Goal: Information Seeking & Learning: Check status

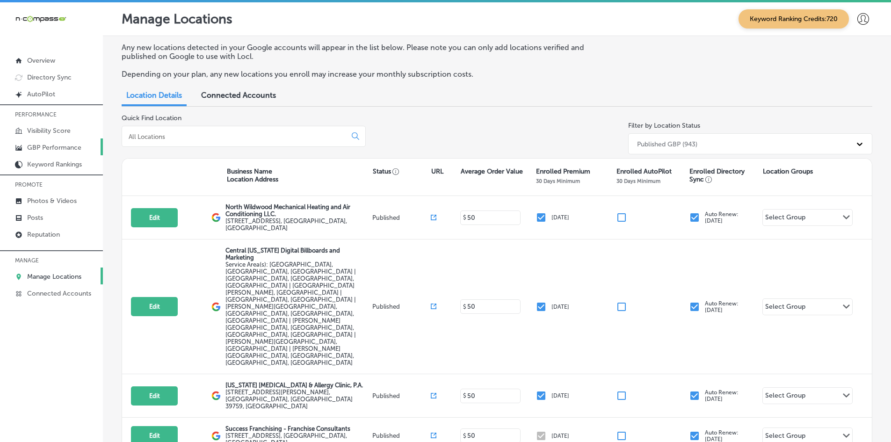
click at [70, 147] on p "GBP Performance" at bounding box center [54, 148] width 54 height 8
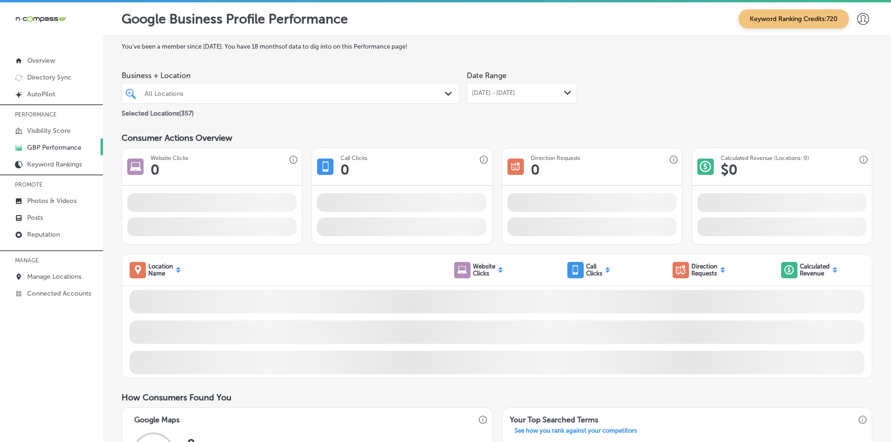
click at [389, 92] on div "All Locations" at bounding box center [295, 93] width 301 height 8
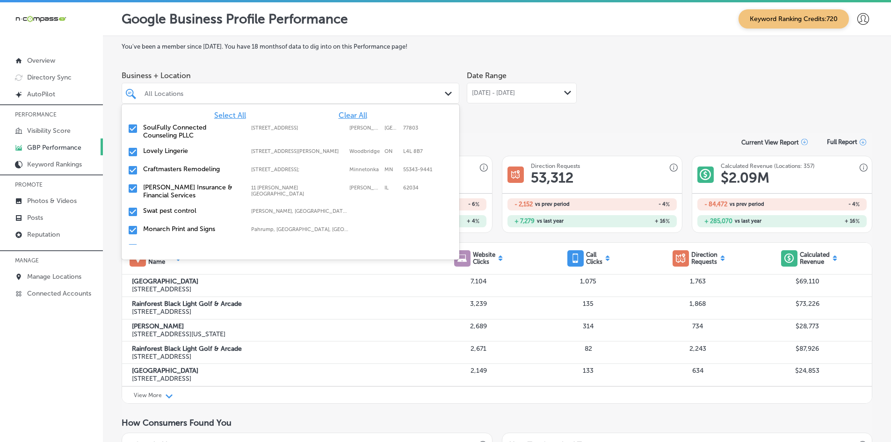
click at [345, 115] on span "Clear All" at bounding box center [353, 115] width 29 height 9
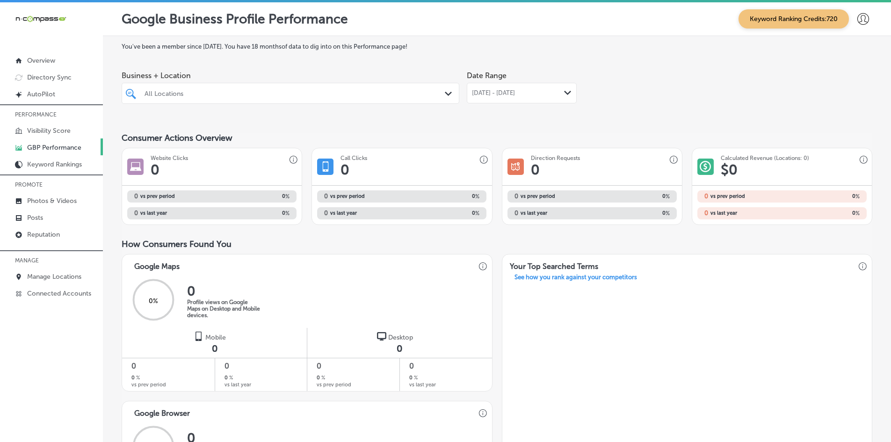
click at [225, 95] on div "All Locations" at bounding box center [295, 93] width 301 height 8
paste input "031. NTV360 - Able Restoration"
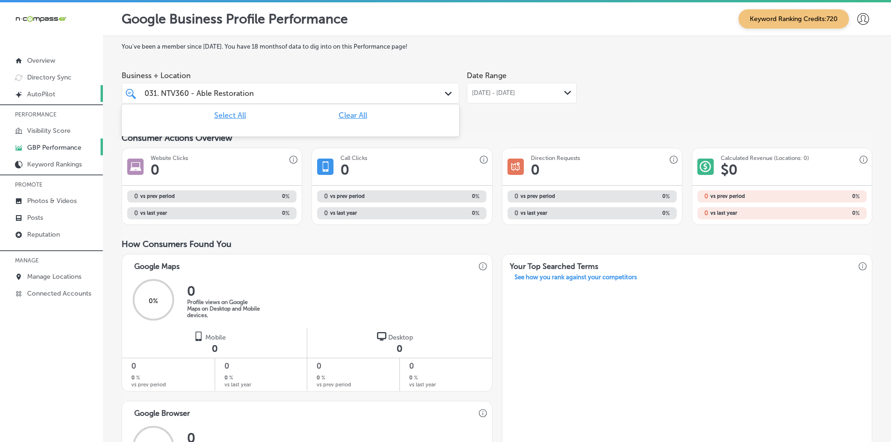
drag, startPoint x: 196, startPoint y: 92, endPoint x: 76, endPoint y: 95, distance: 120.3
click at [76, 95] on div "iconmonstr-menu-thin copy Created with Sketch. Overview Directory Sync Created …" at bounding box center [445, 223] width 891 height 442
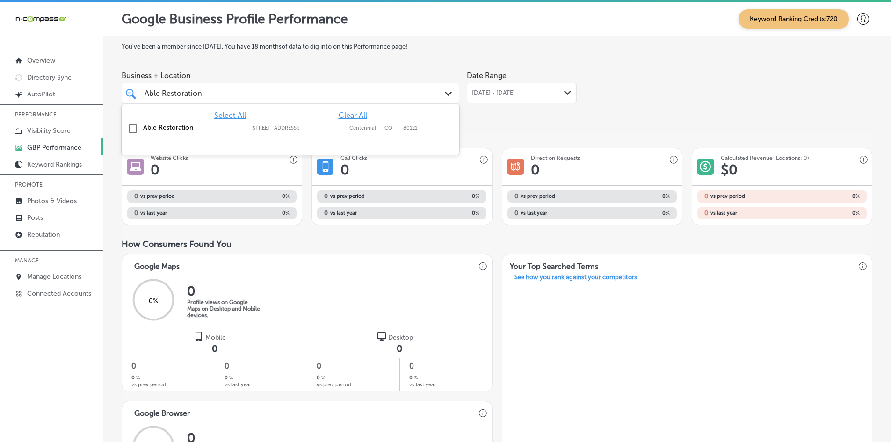
click at [131, 127] on input "checkbox" at bounding box center [132, 128] width 11 height 11
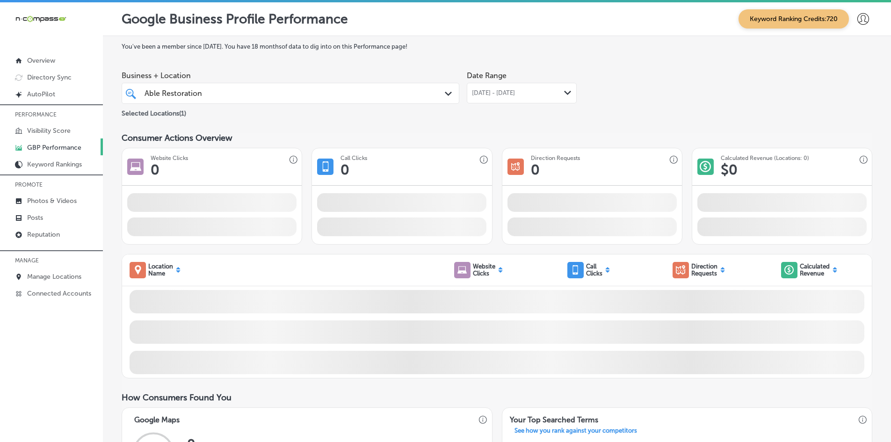
click at [218, 95] on div "Able Restoration Able Restoration" at bounding box center [276, 93] width 264 height 13
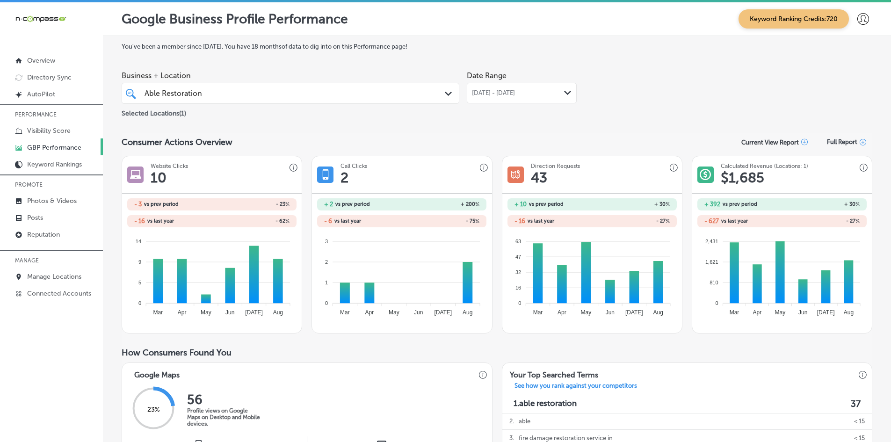
click at [515, 95] on span "[DATE] - [DATE]" at bounding box center [493, 92] width 43 height 7
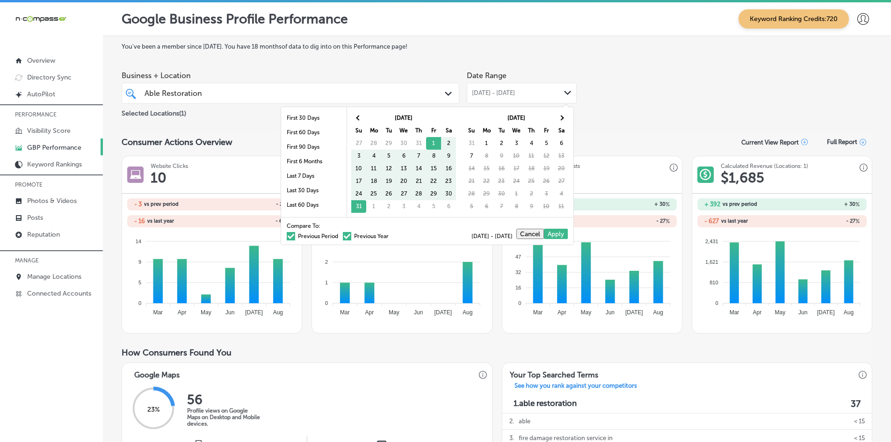
click at [515, 95] on span "[DATE] - [DATE]" at bounding box center [493, 92] width 43 height 7
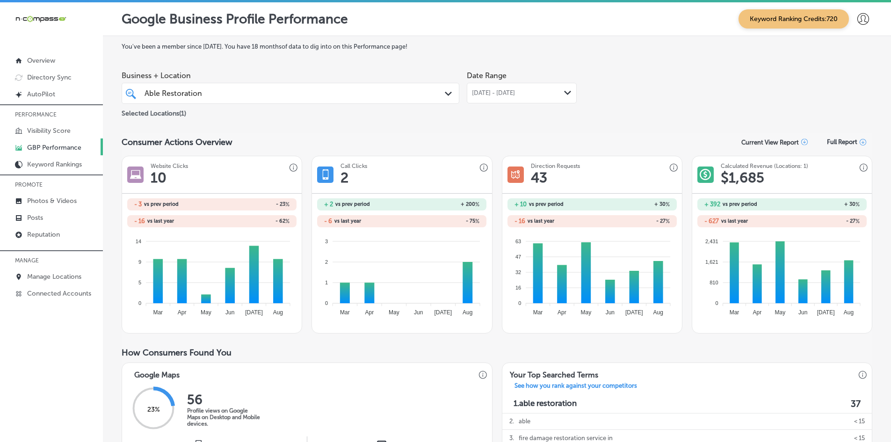
click at [489, 97] on div "[DATE] - [DATE] Path Created with Sketch." at bounding box center [522, 93] width 110 height 21
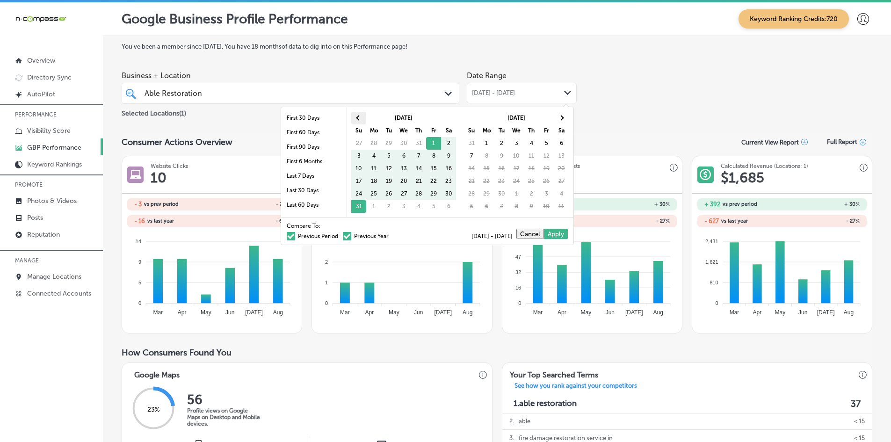
click at [357, 116] on th at bounding box center [358, 118] width 15 height 13
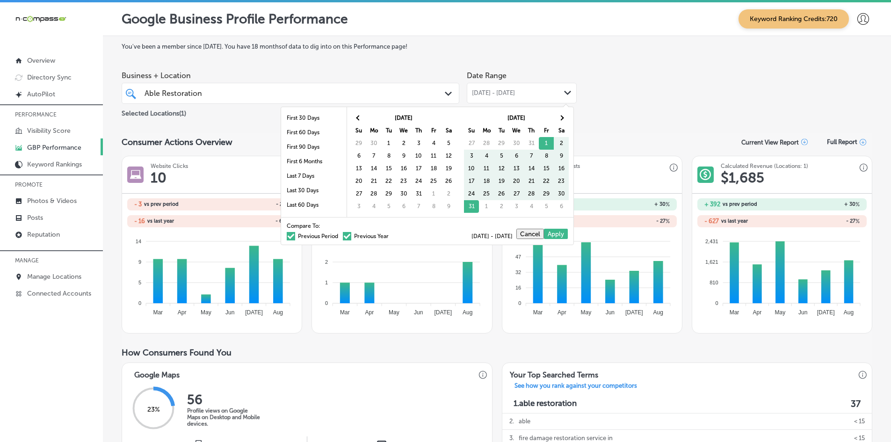
click at [357, 116] on th at bounding box center [358, 118] width 15 height 13
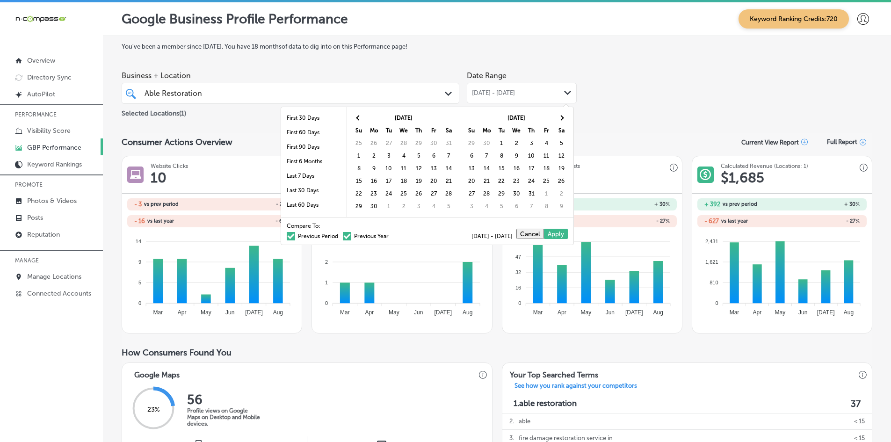
click at [357, 116] on th at bounding box center [358, 118] width 15 height 13
click at [560, 120] on th at bounding box center [561, 118] width 15 height 13
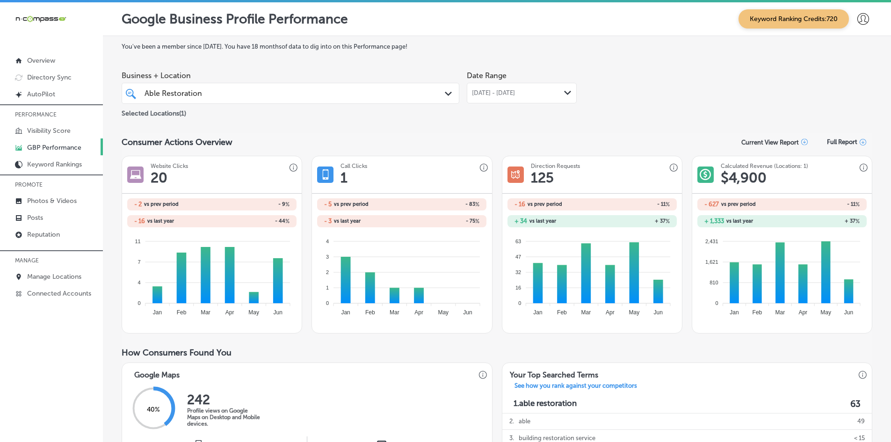
click at [229, 92] on div "Able Restoration Able Restoration" at bounding box center [276, 93] width 264 height 13
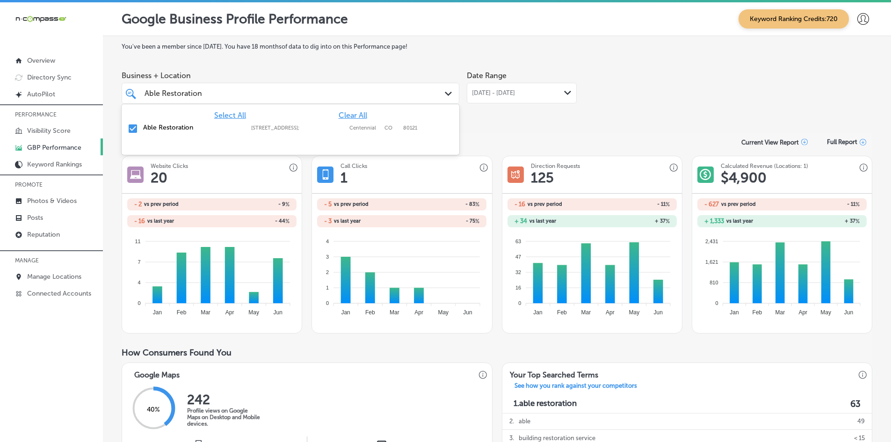
click at [340, 114] on span "Clear All" at bounding box center [353, 115] width 29 height 9
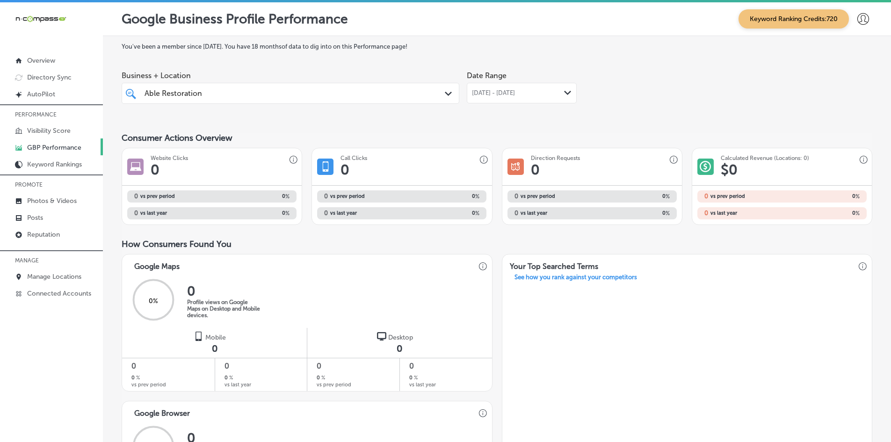
click at [390, 91] on div "Able Restoration Able Restoration" at bounding box center [276, 93] width 264 height 13
paste input "031. NTV360 - AmeriForce Environmental INC"
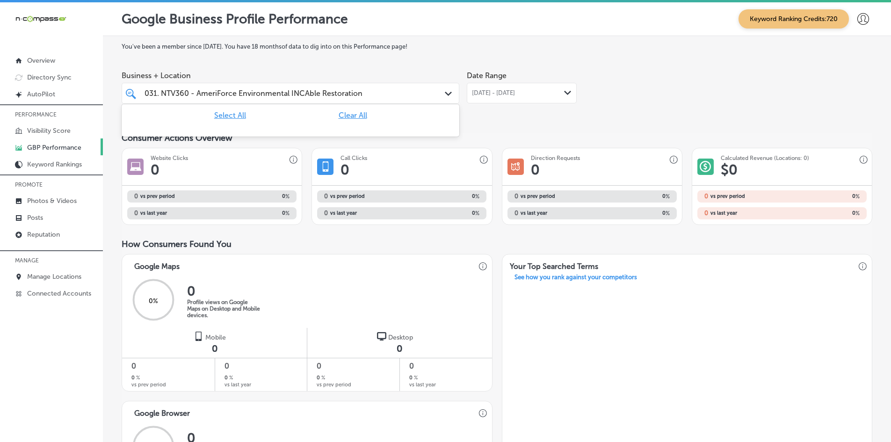
click at [346, 116] on span "Clear All" at bounding box center [353, 115] width 29 height 9
click at [400, 93] on div "031. NTV360 - AmeriForce Environmental INCAble Restoration 031. NTV360 - AmeriF…" at bounding box center [276, 93] width 264 height 13
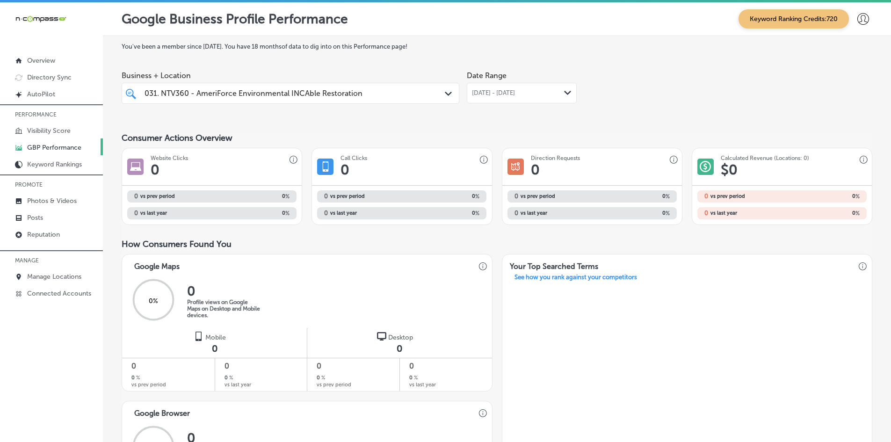
drag, startPoint x: 400, startPoint y: 93, endPoint x: 249, endPoint y: 86, distance: 151.3
click at [249, 86] on div "031. NTV360 - AmeriForce Environmental INCAble Restoration 031. NTV360 - AmeriF…" at bounding box center [290, 93] width 301 height 15
click at [247, 87] on div "031. NTV360 - AmeriForce Environmental INCAble Restoration 031. NTV360 - AmeriF…" at bounding box center [290, 93] width 301 height 15
click at [226, 96] on input "031. NTV360 - AmeriForce Environmental INCAble Restoration" at bounding box center [254, 93] width 218 height 9
drag, startPoint x: 147, startPoint y: 92, endPoint x: 448, endPoint y: 100, distance: 300.9
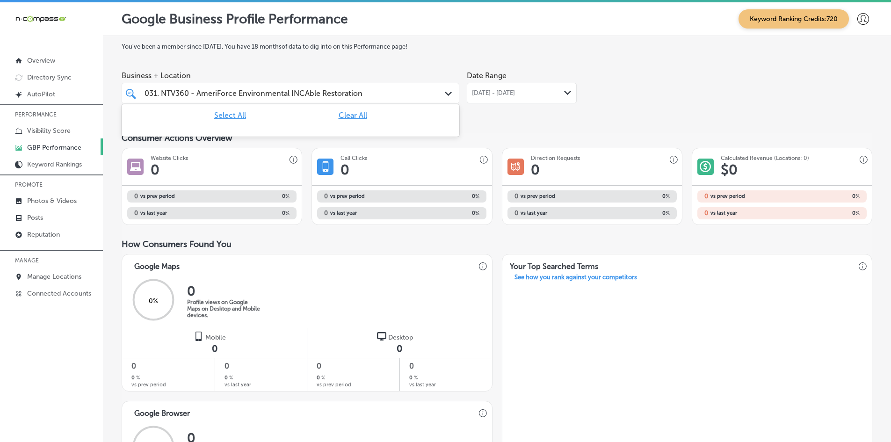
click at [448, 100] on div "031. NTV360 - AmeriForce Environmental INCAble Restoration 031. NTV360 - AmeriF…" at bounding box center [290, 93] width 337 height 15
type input "]"
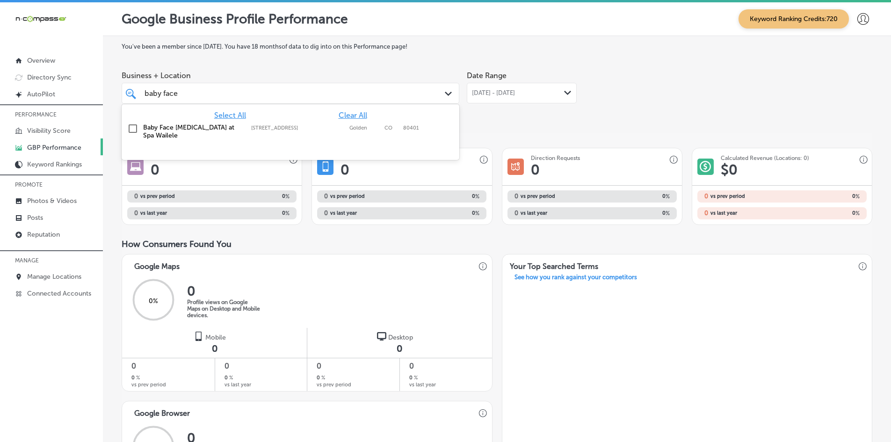
click at [134, 124] on input "checkbox" at bounding box center [132, 128] width 11 height 11
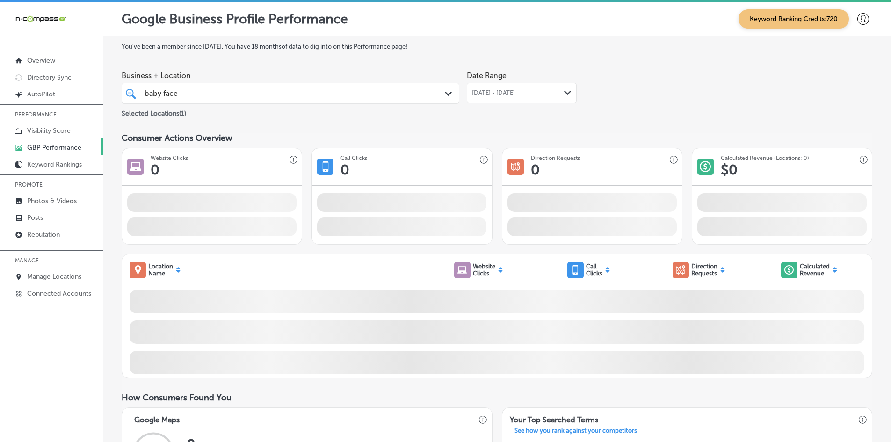
click at [508, 97] on div "[DATE] - [DATE] Path Created with Sketch." at bounding box center [522, 93] width 110 height 21
click at [525, 96] on div "[DATE] - [DATE] Path Created with Sketch." at bounding box center [522, 93] width 110 height 21
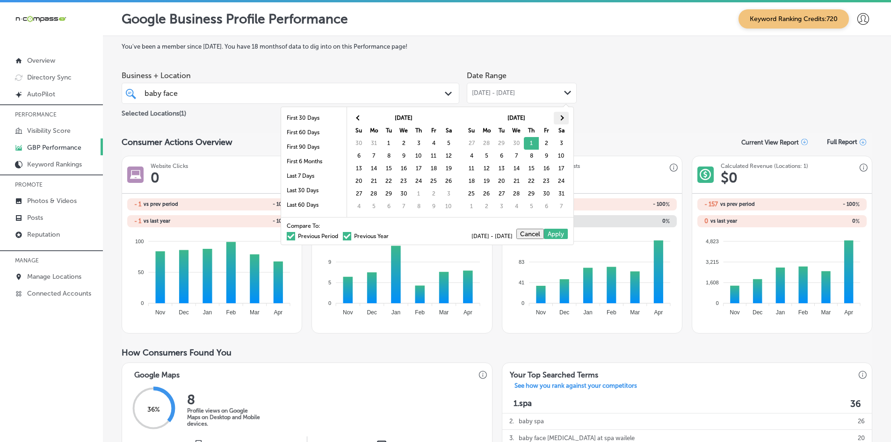
click at [565, 117] on th at bounding box center [561, 118] width 15 height 13
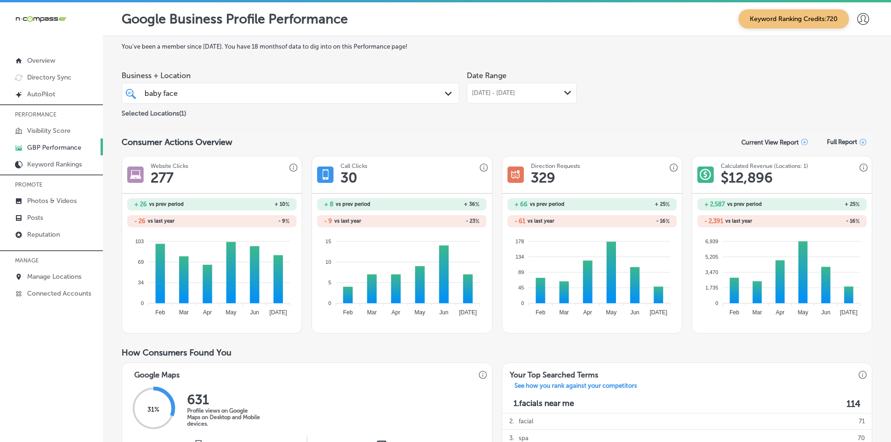
click at [393, 96] on div "baby face baby face" at bounding box center [276, 93] width 264 height 13
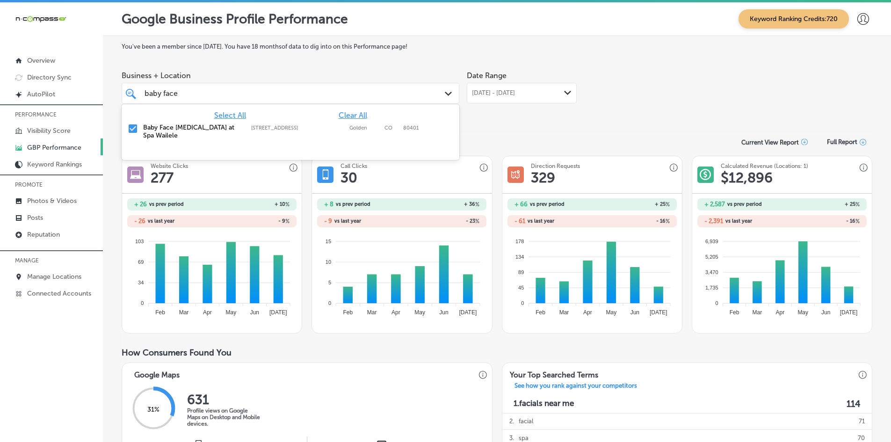
click at [353, 113] on span "Clear All" at bounding box center [353, 115] width 29 height 9
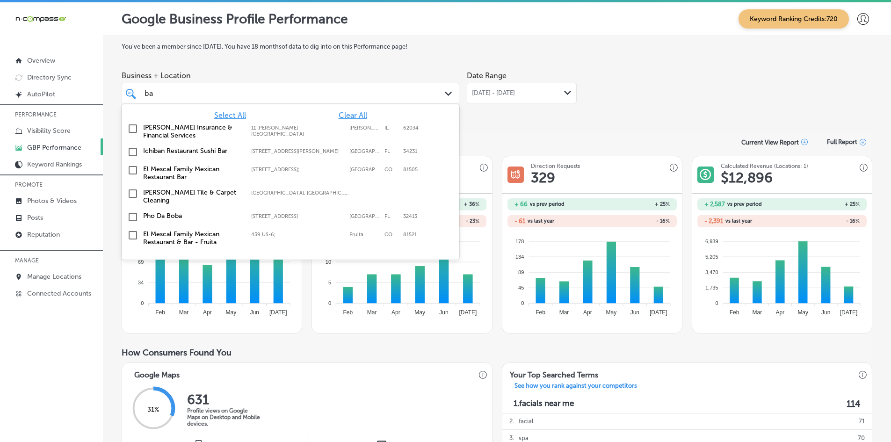
type input "b"
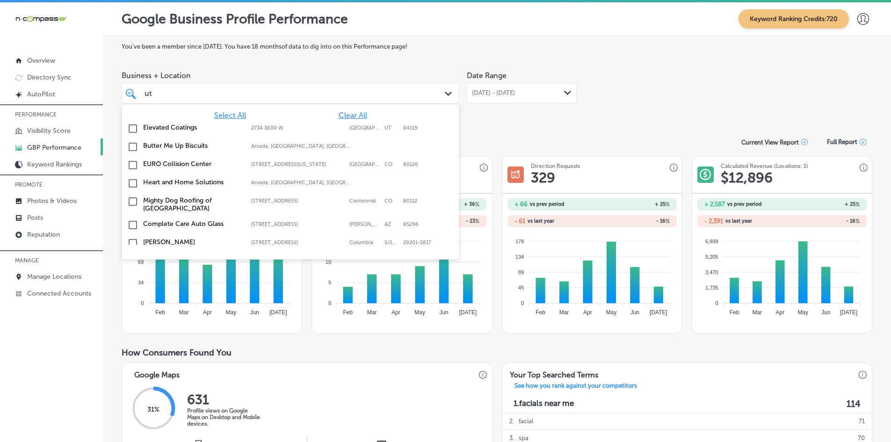
type input "u"
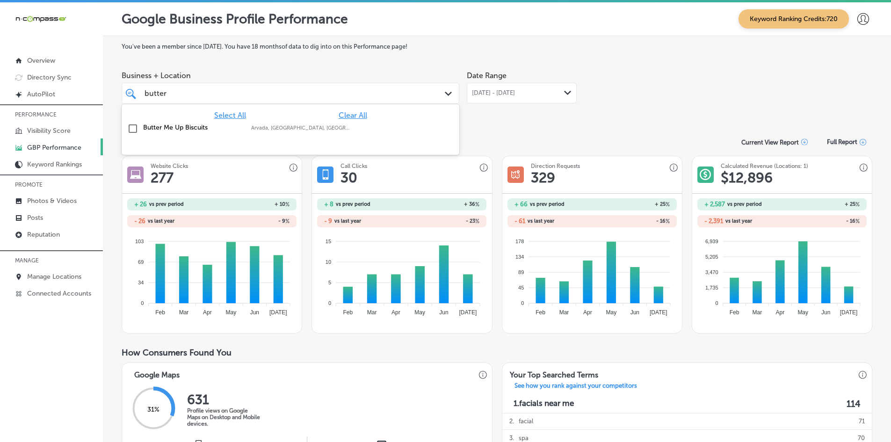
click at [175, 130] on label "Butter Me Up Biscuits" at bounding box center [192, 127] width 99 height 8
type input "butter"
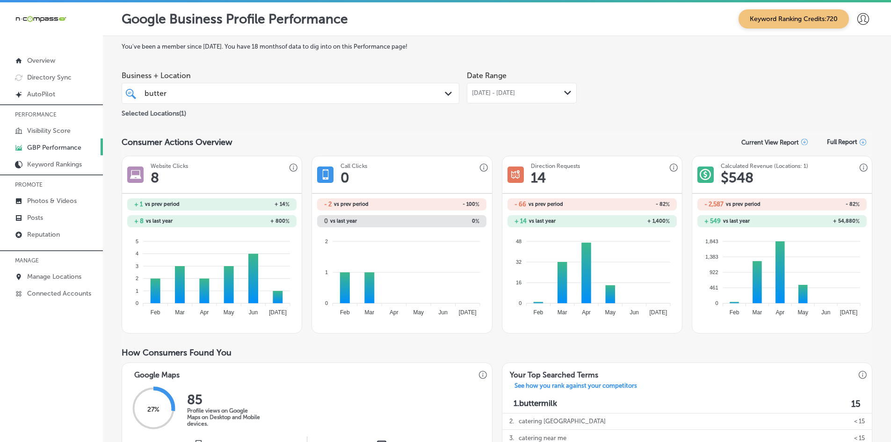
click at [483, 86] on div "[DATE] - [DATE] Path Created with Sketch." at bounding box center [522, 93] width 110 height 21
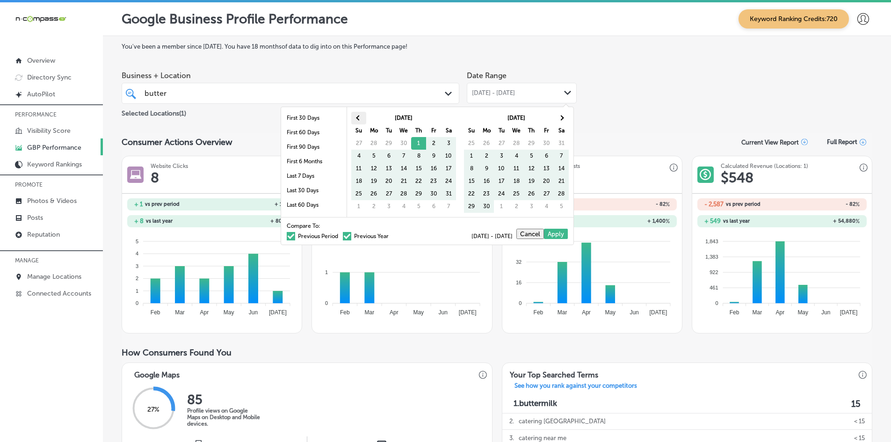
click at [360, 118] on span at bounding box center [358, 117] width 5 height 5
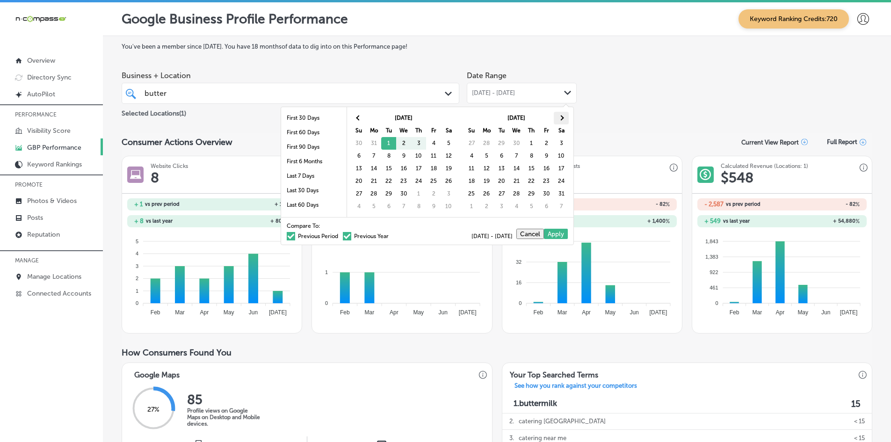
click at [561, 118] on span at bounding box center [561, 117] width 5 height 5
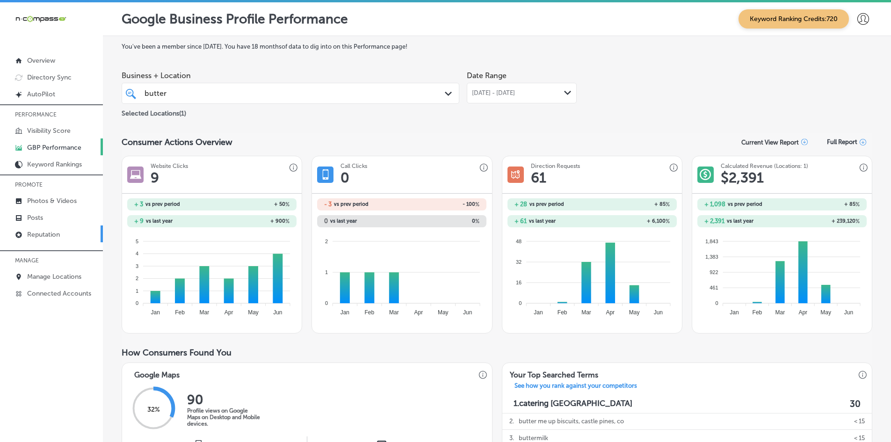
click at [43, 237] on p "Reputation" at bounding box center [43, 235] width 33 height 8
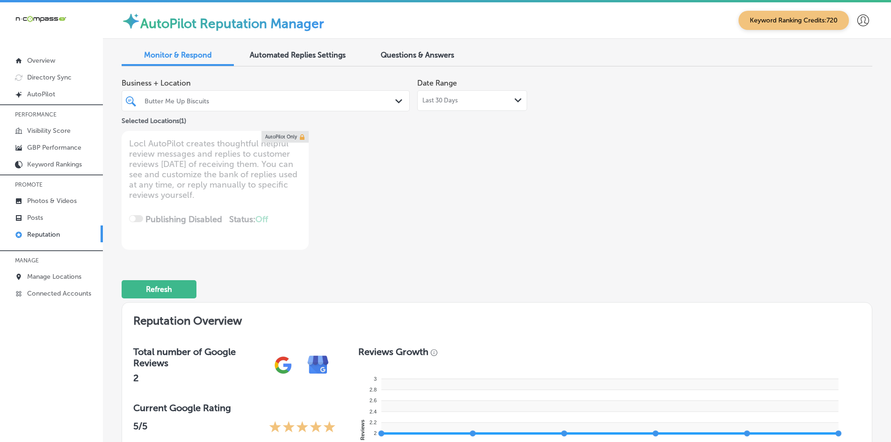
click at [301, 102] on div "Butter Me Up Biscuits" at bounding box center [271, 101] width 252 height 8
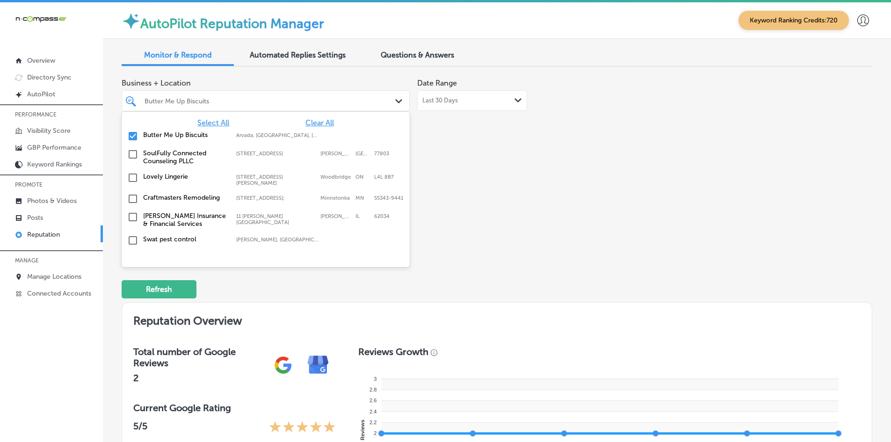
click at [467, 136] on div "Business + Location option focused, 1 of 358. 358 results available. Use Up and…" at bounding box center [347, 162] width 450 height 176
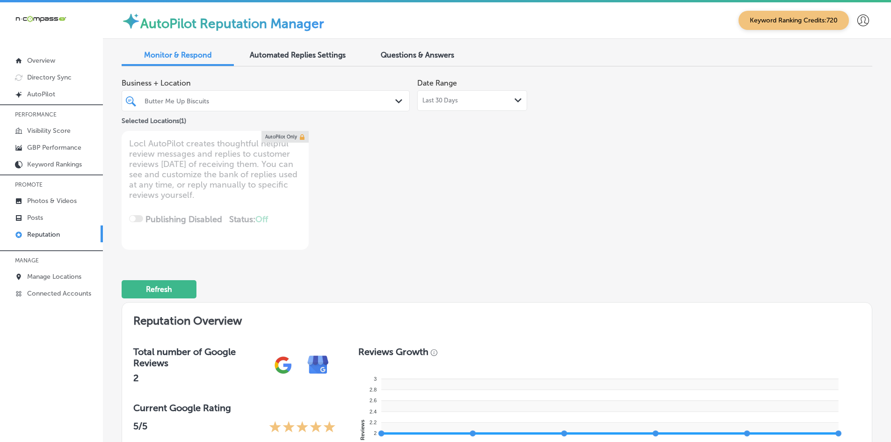
click at [459, 98] on div "Last 30 Days Path Created with Sketch." at bounding box center [472, 100] width 100 height 7
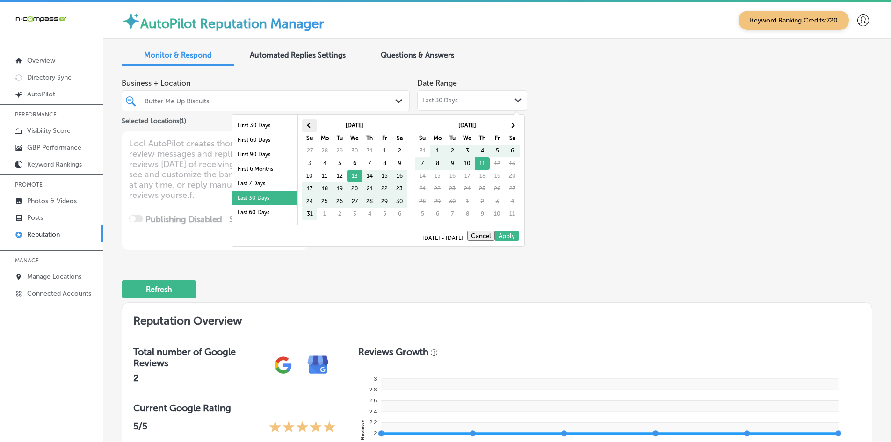
click at [309, 124] on span at bounding box center [309, 125] width 5 height 5
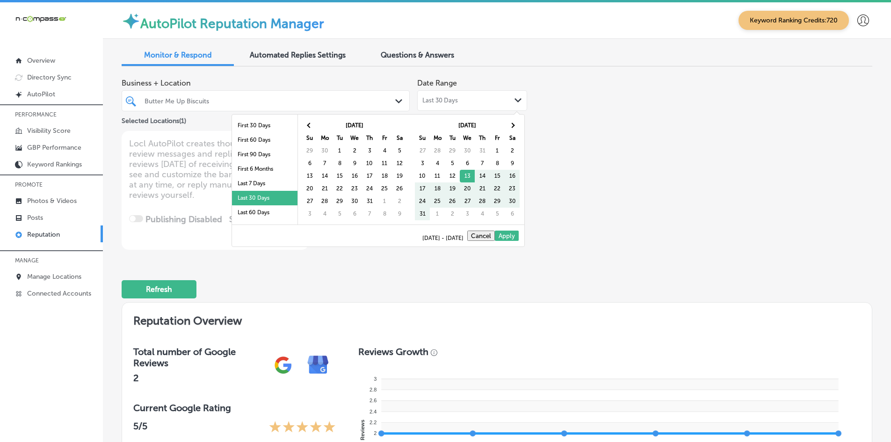
click at [309, 124] on span at bounding box center [309, 125] width 5 height 5
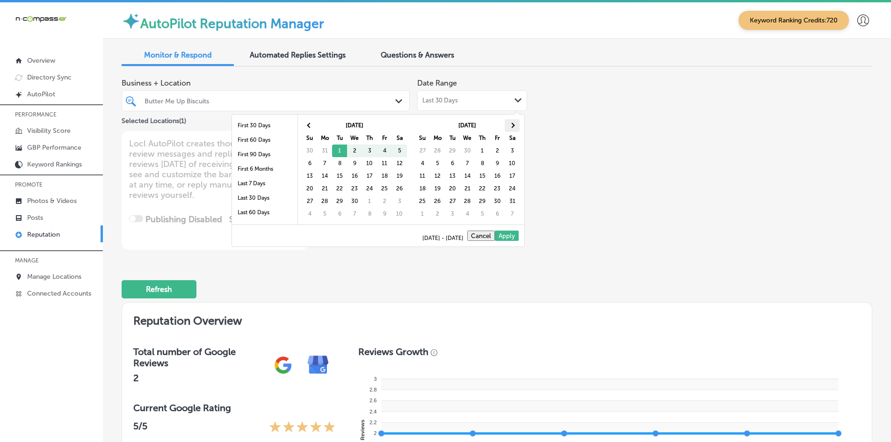
click at [513, 128] on th at bounding box center [512, 125] width 15 height 13
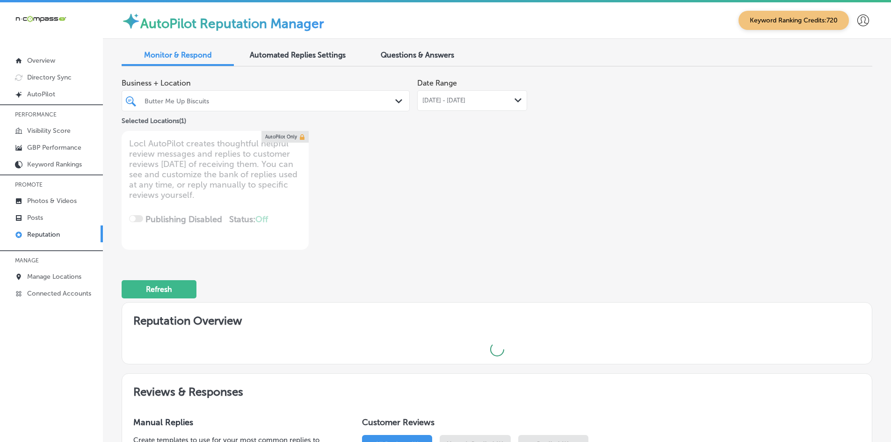
type textarea "x"
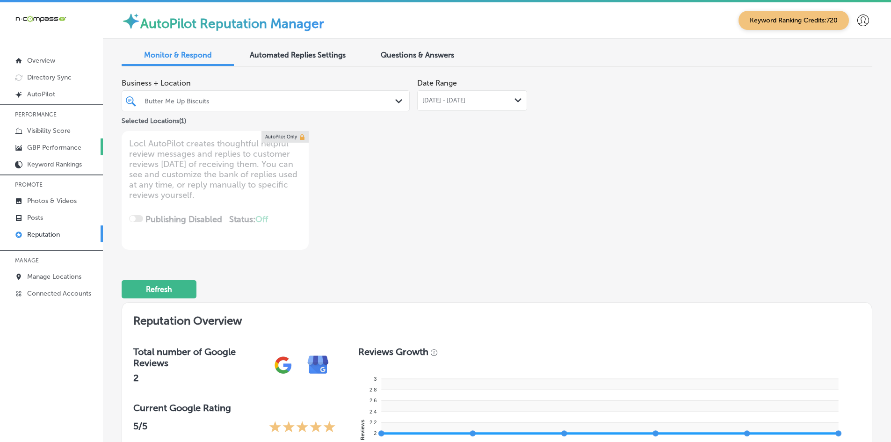
click at [56, 147] on p "GBP Performance" at bounding box center [54, 148] width 54 height 8
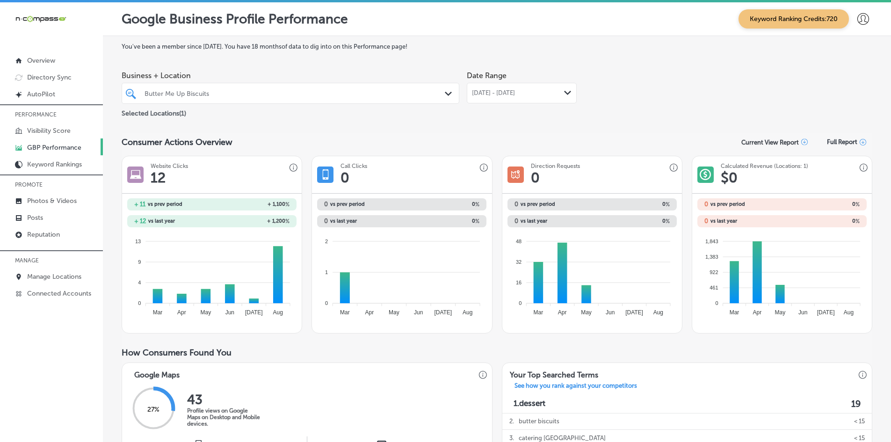
click at [515, 95] on span "[DATE] - [DATE]" at bounding box center [493, 92] width 43 height 7
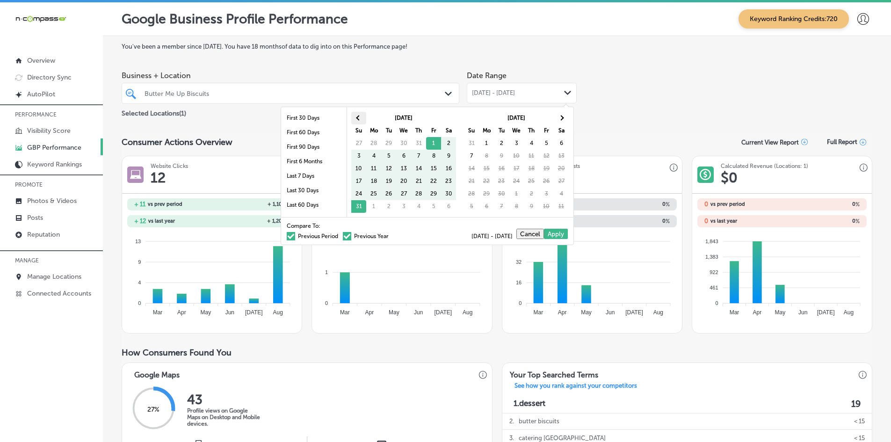
click at [360, 116] on span at bounding box center [358, 117] width 5 height 5
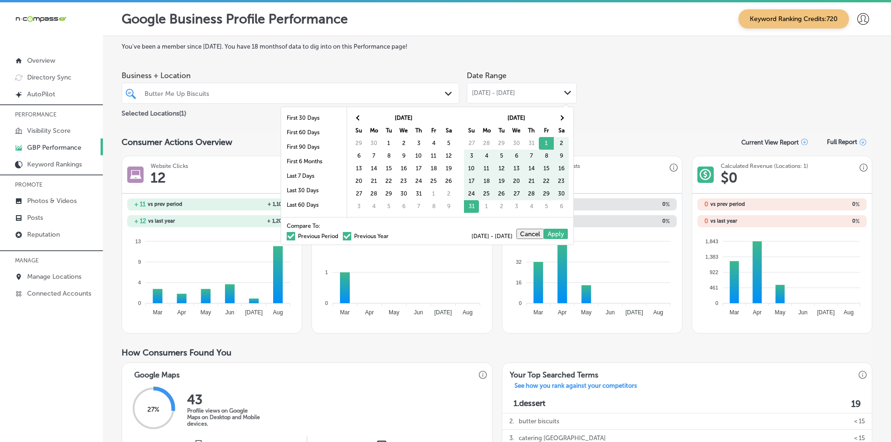
click at [360, 116] on span at bounding box center [358, 117] width 5 height 5
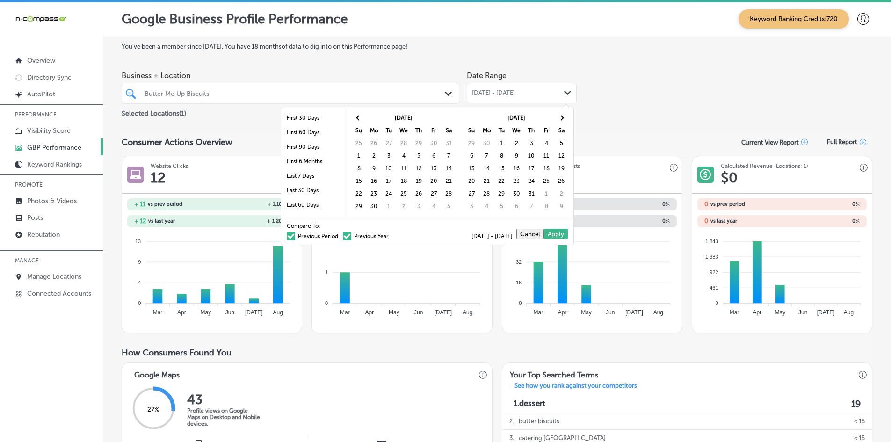
click at [360, 116] on span at bounding box center [358, 117] width 5 height 5
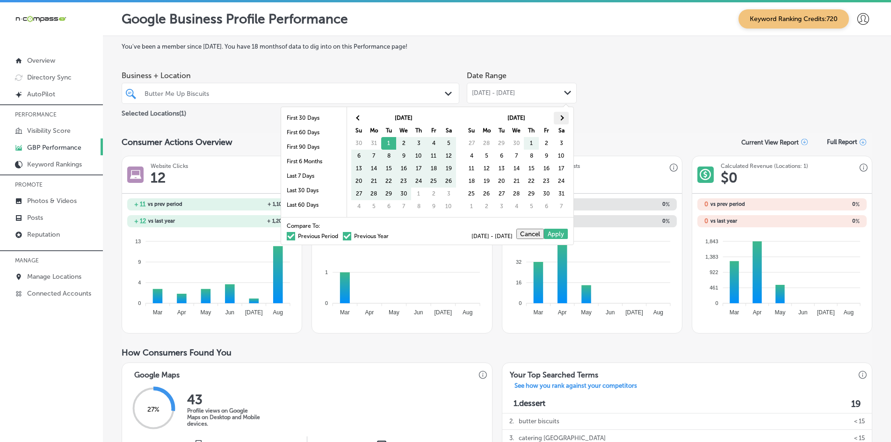
click at [563, 116] on th at bounding box center [561, 118] width 15 height 13
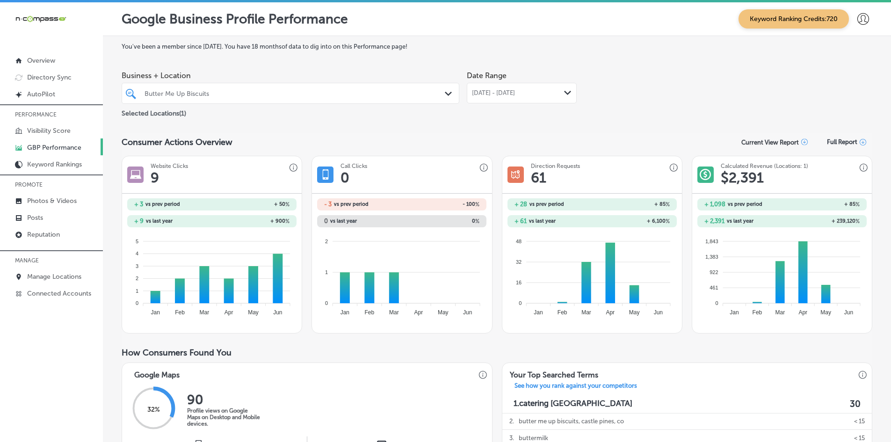
click at [223, 96] on div "Butter Me Up Biscuits" at bounding box center [295, 93] width 301 height 8
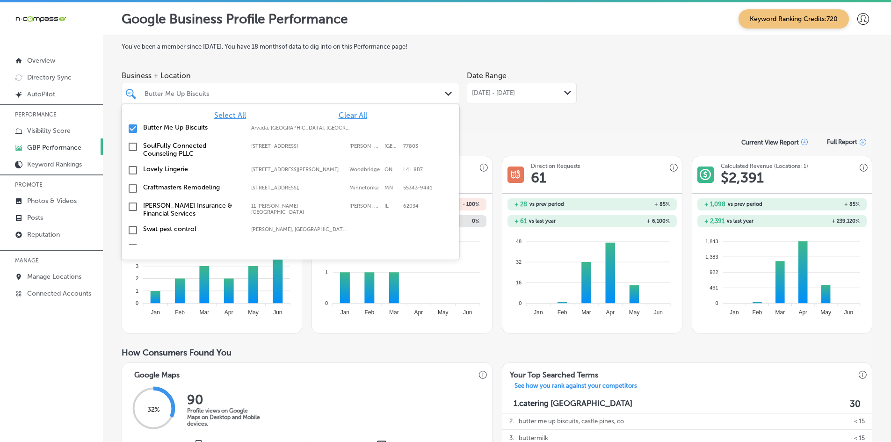
click at [350, 111] on span "Clear All" at bounding box center [353, 115] width 29 height 9
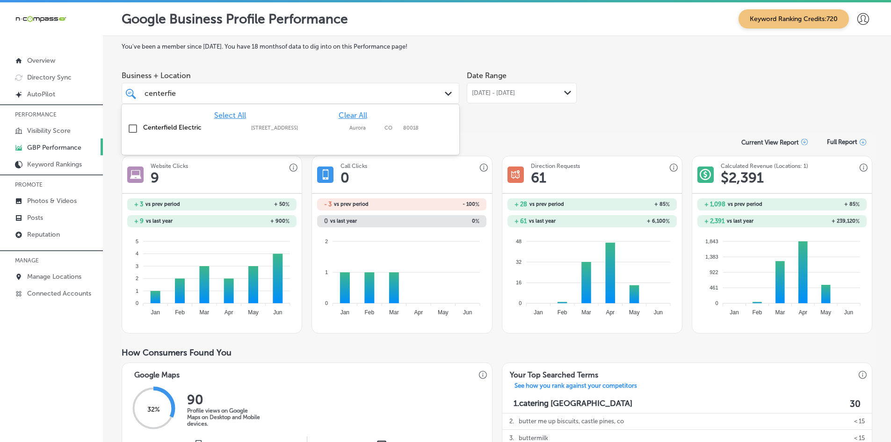
click at [150, 127] on label "Centerfield Electric" at bounding box center [192, 127] width 99 height 8
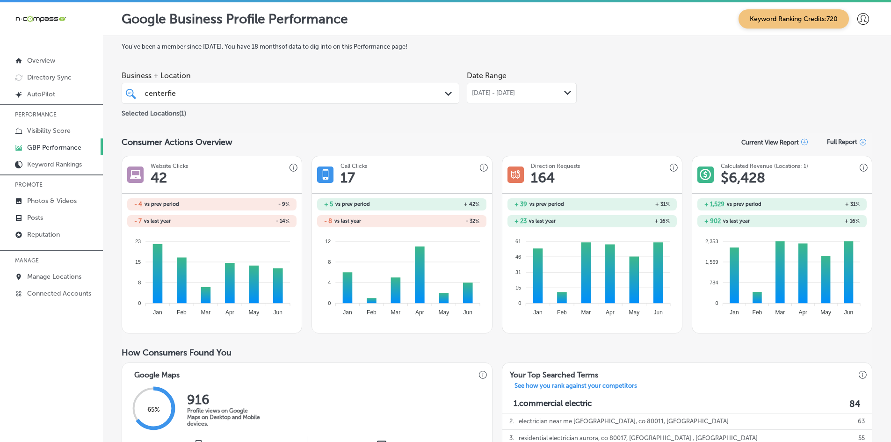
click at [479, 96] on span "[DATE] - [DATE]" at bounding box center [493, 92] width 43 height 7
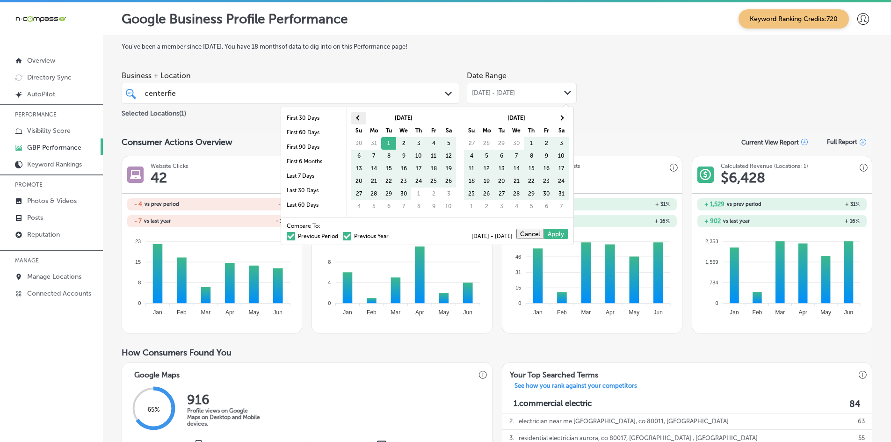
click at [356, 118] on th at bounding box center [358, 118] width 15 height 13
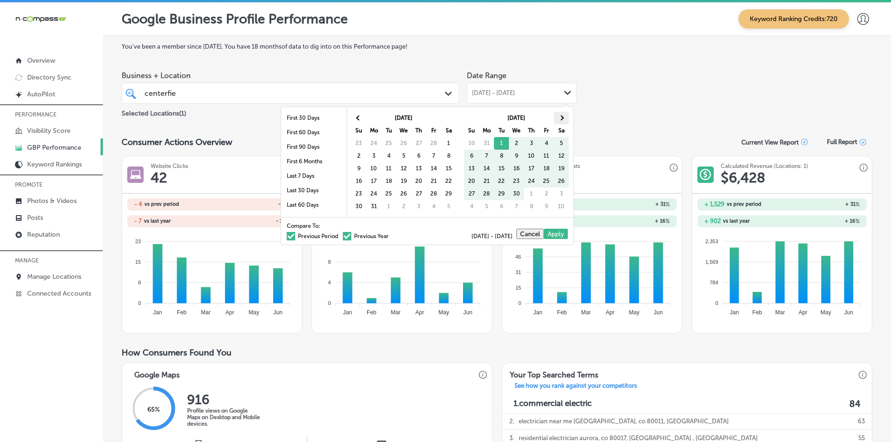
click at [561, 116] on span at bounding box center [561, 117] width 5 height 5
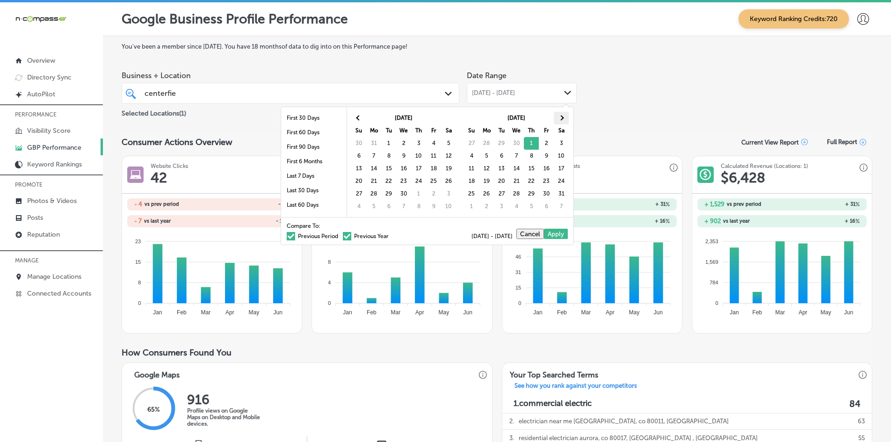
click at [562, 119] on span at bounding box center [561, 117] width 5 height 5
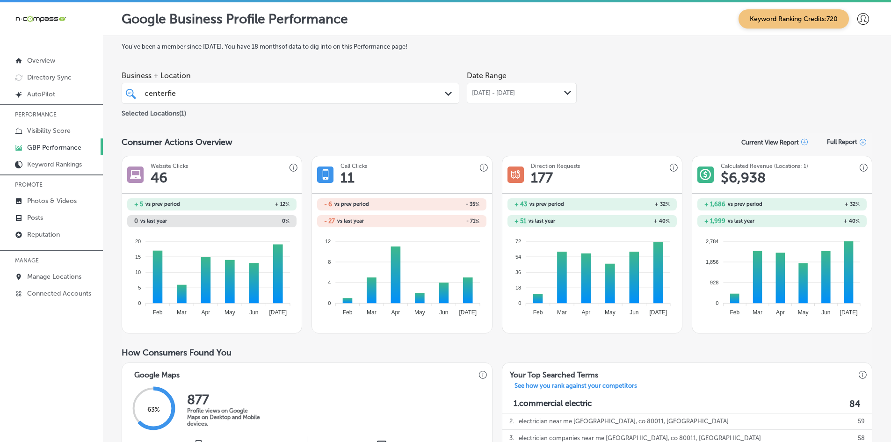
click at [445, 93] on icon "Path Created with Sketch." at bounding box center [448, 94] width 7 height 4
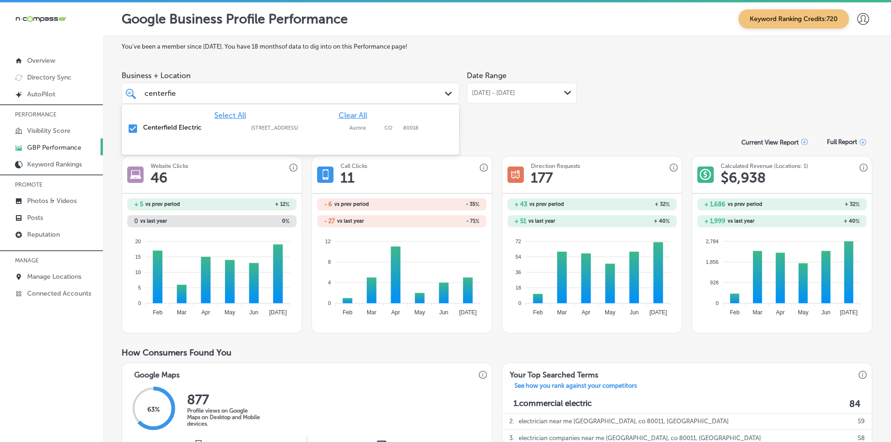
click at [353, 116] on span "Clear All" at bounding box center [353, 115] width 29 height 9
click at [183, 98] on div "centerfie centerfie" at bounding box center [276, 93] width 264 height 13
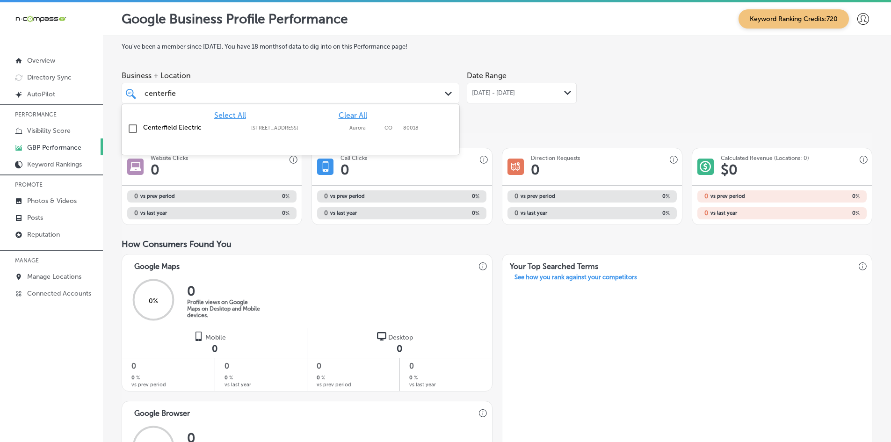
click at [183, 98] on div "centerfie centerfie" at bounding box center [276, 93] width 264 height 13
click at [174, 93] on input "centerfie" at bounding box center [161, 93] width 32 height 9
click at [172, 92] on input "centerfie" at bounding box center [161, 93] width 32 height 9
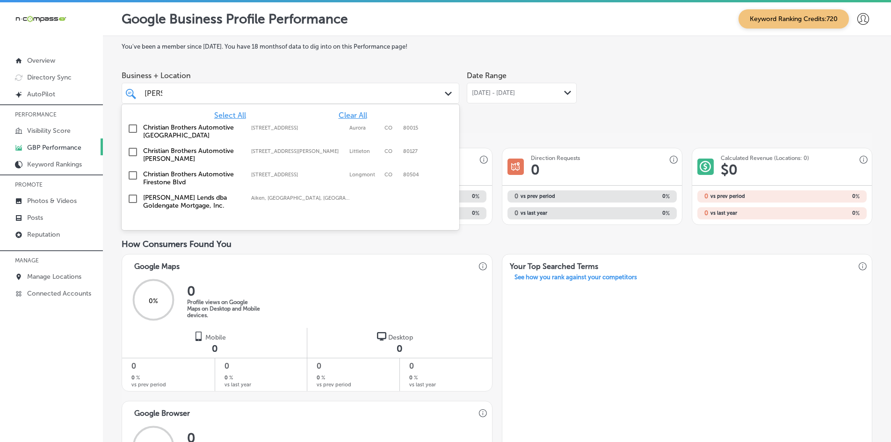
click at [134, 128] on input "checkbox" at bounding box center [132, 128] width 11 height 11
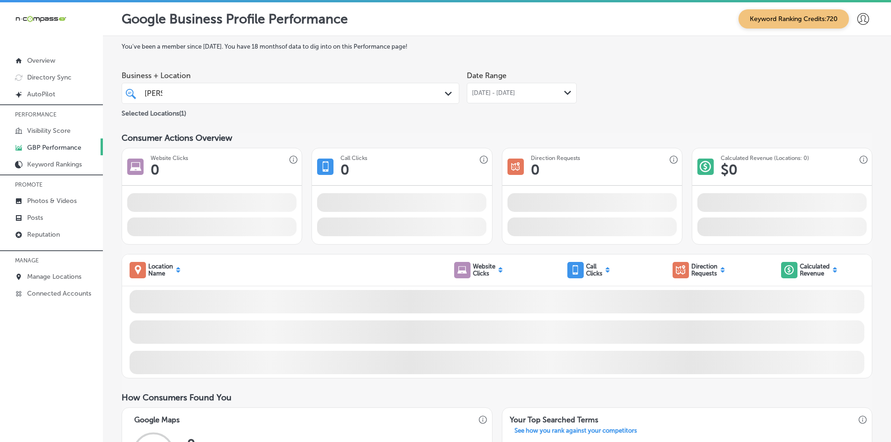
click at [474, 106] on div "Date Range [DATE] - [DATE] Path Created with Sketch." at bounding box center [522, 92] width 110 height 52
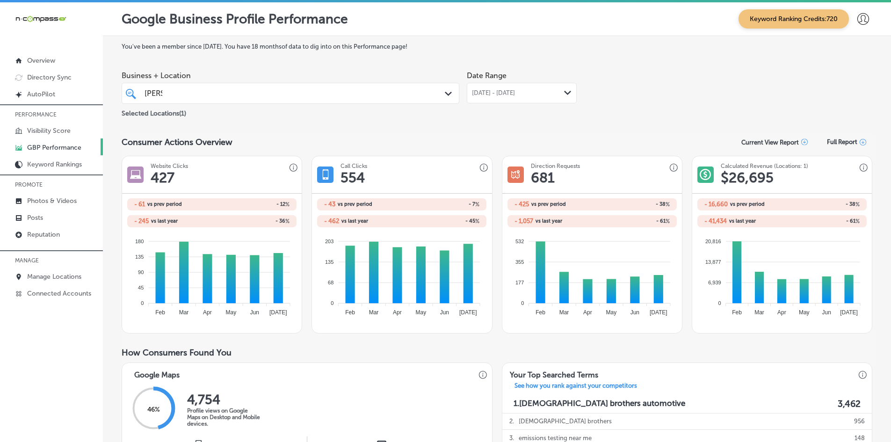
click at [322, 94] on div "[PERSON_NAME] [PERSON_NAME]" at bounding box center [276, 93] width 264 height 13
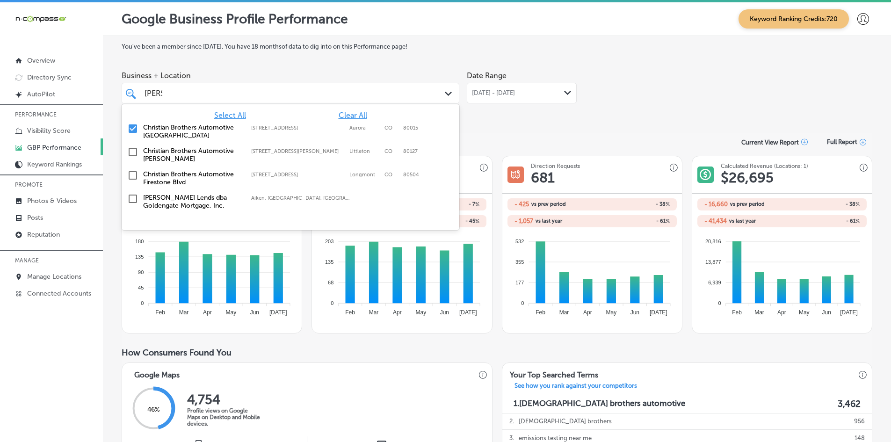
click at [167, 131] on label "Christian Brothers Automotive [GEOGRAPHIC_DATA]" at bounding box center [192, 131] width 99 height 16
click at [501, 133] on div "Consumer Actions Overview Current View Report Full Report" at bounding box center [497, 142] width 751 height 18
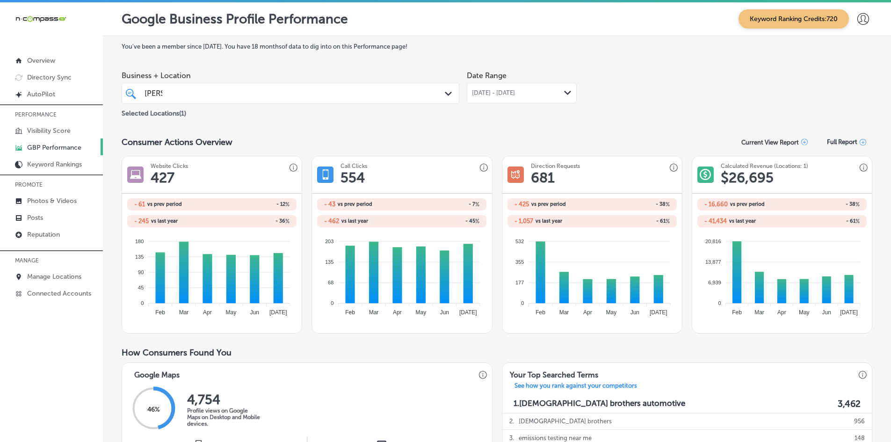
click at [500, 88] on div "[DATE] - [DATE] Path Created with Sketch." at bounding box center [522, 93] width 110 height 21
click at [660, 102] on div "Business + Location [PERSON_NAME] [PERSON_NAME] Path Created with Sketch. Selec…" at bounding box center [497, 92] width 751 height 52
click at [220, 96] on div "[PERSON_NAME] [PERSON_NAME]" at bounding box center [276, 93] width 264 height 13
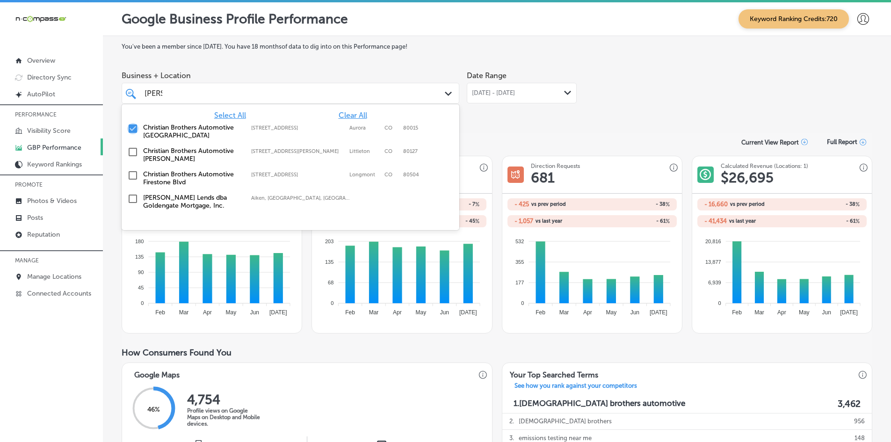
click at [133, 128] on input "checkbox" at bounding box center [132, 128] width 11 height 11
click at [132, 152] on input "checkbox" at bounding box center [132, 151] width 11 height 11
click at [469, 118] on div "Date Range [DATE] - [DATE] Path Created with Sketch." at bounding box center [522, 92] width 110 height 52
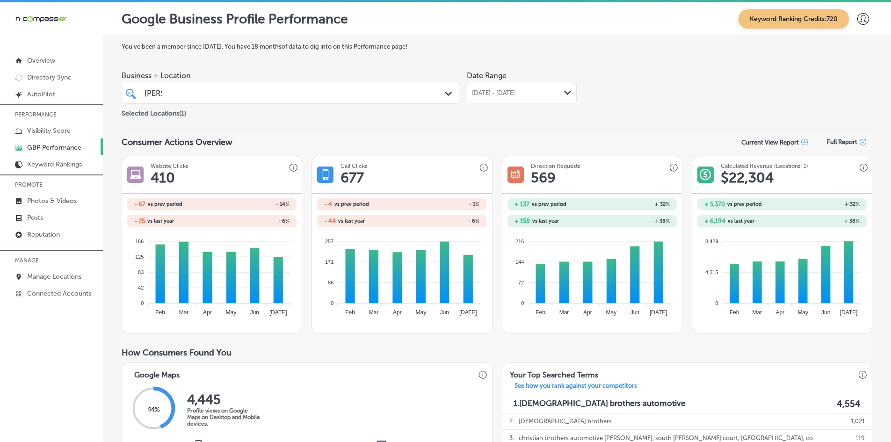
click at [195, 94] on div "[PERSON_NAME] [PERSON_NAME]" at bounding box center [276, 93] width 264 height 13
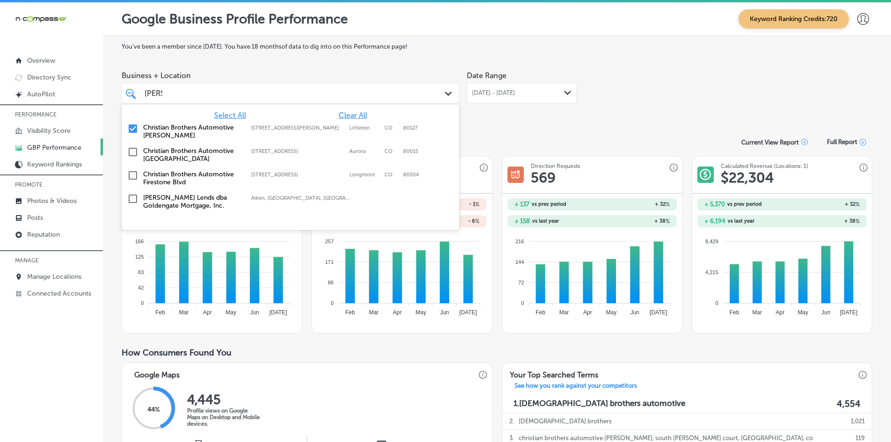
click at [144, 125] on label "Christian Brothers Automotive [PERSON_NAME]" at bounding box center [192, 131] width 99 height 16
click at [138, 177] on input "checkbox" at bounding box center [132, 175] width 11 height 11
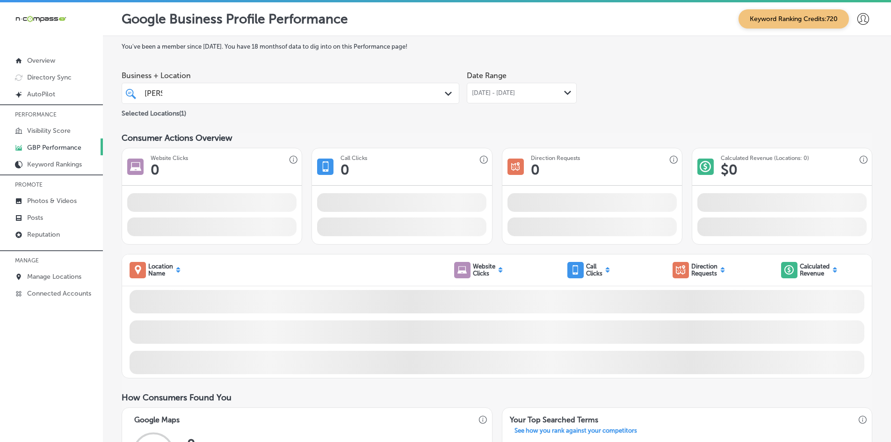
click at [495, 116] on div "Date Range [DATE] - [DATE] Path Created with Sketch." at bounding box center [522, 92] width 110 height 52
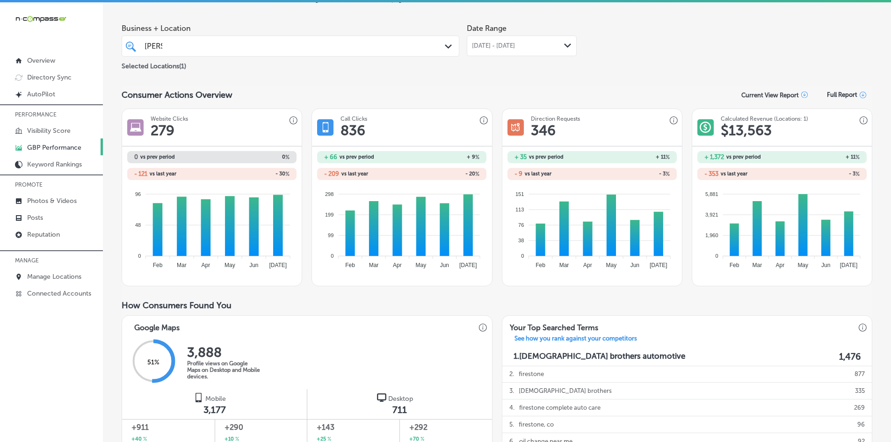
scroll to position [47, 0]
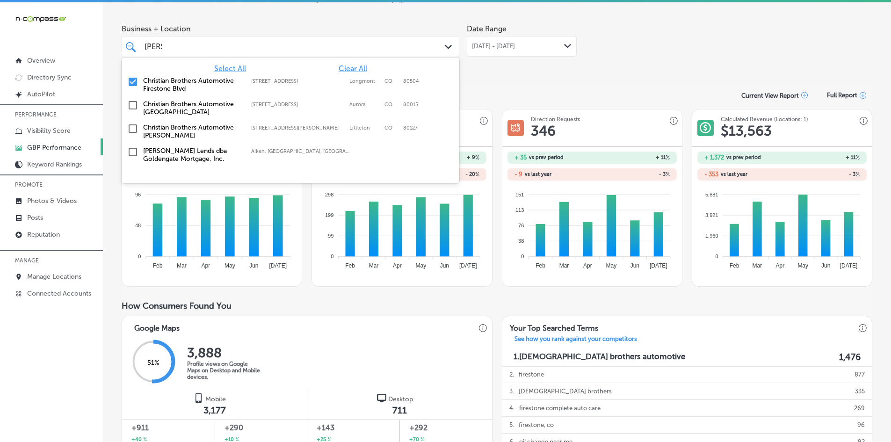
click at [273, 50] on div "[PERSON_NAME] [PERSON_NAME]" at bounding box center [276, 46] width 264 height 13
click at [354, 65] on span "Clear All" at bounding box center [353, 68] width 29 height 9
click at [334, 46] on div "[PERSON_NAME] [PERSON_NAME]" at bounding box center [276, 46] width 264 height 13
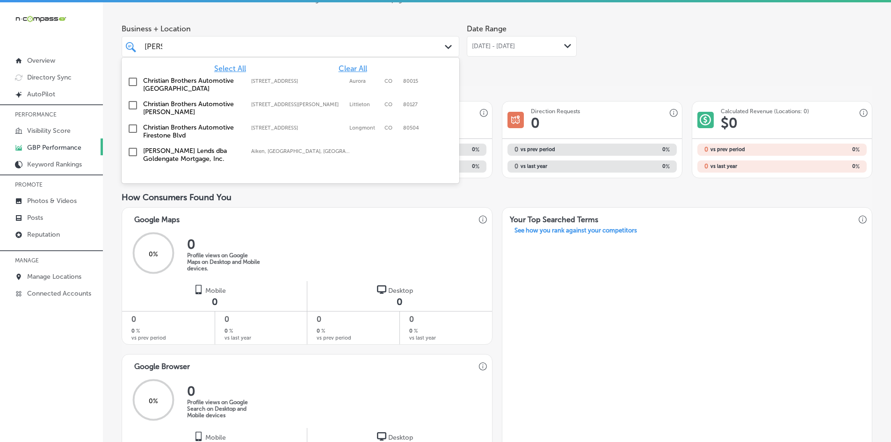
click at [334, 46] on div "[PERSON_NAME] [PERSON_NAME]" at bounding box center [276, 46] width 264 height 13
type input "c"
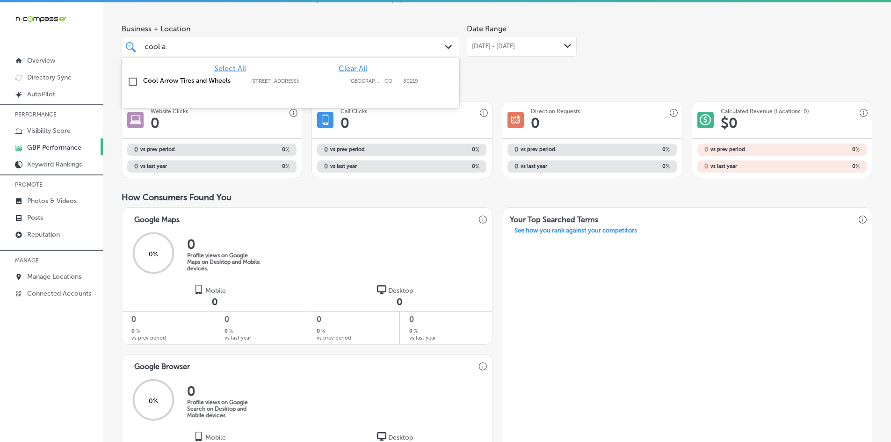
click at [134, 82] on input "checkbox" at bounding box center [132, 81] width 11 height 11
type input "cool a"
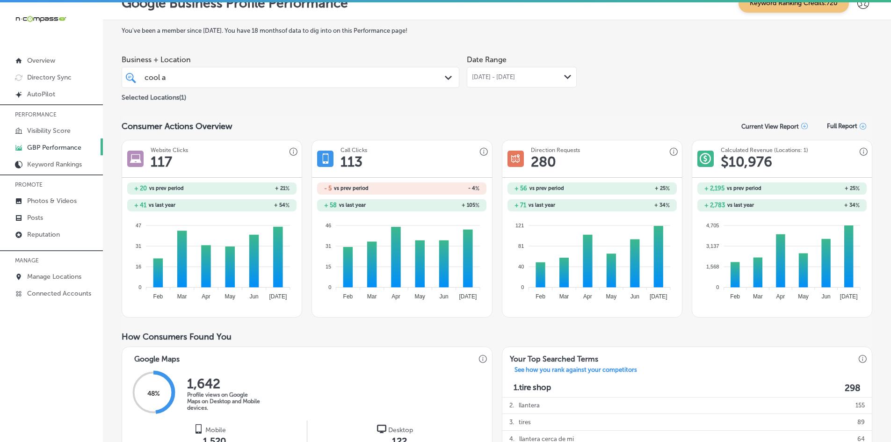
scroll to position [0, 0]
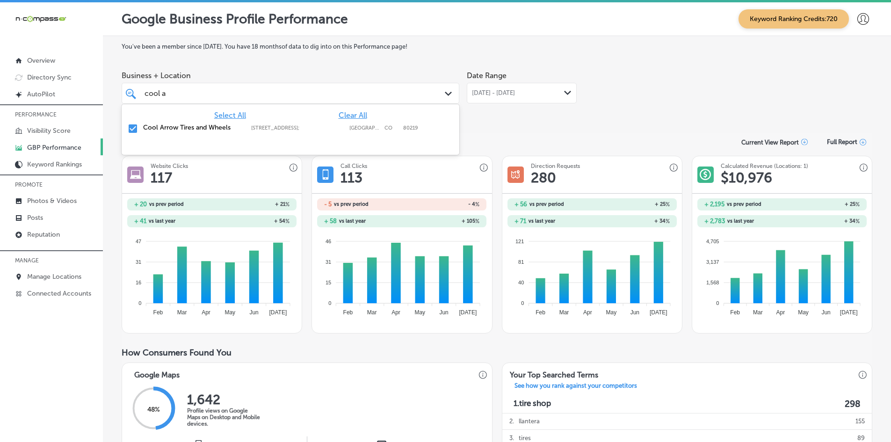
click at [320, 97] on div "cool a cool a" at bounding box center [276, 93] width 264 height 13
click at [231, 113] on span "Select All" at bounding box center [230, 115] width 32 height 9
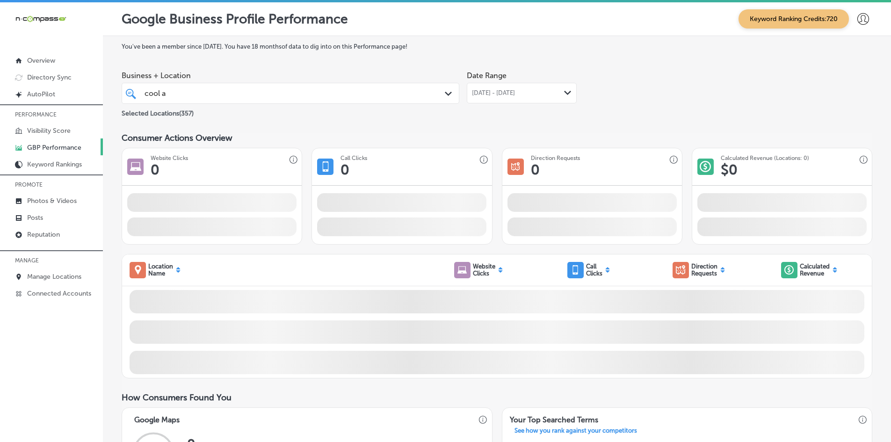
click at [497, 124] on div "You've been a member since [DATE] . You have 18 months of data to dig into on t…" at bounding box center [497, 411] width 751 height 737
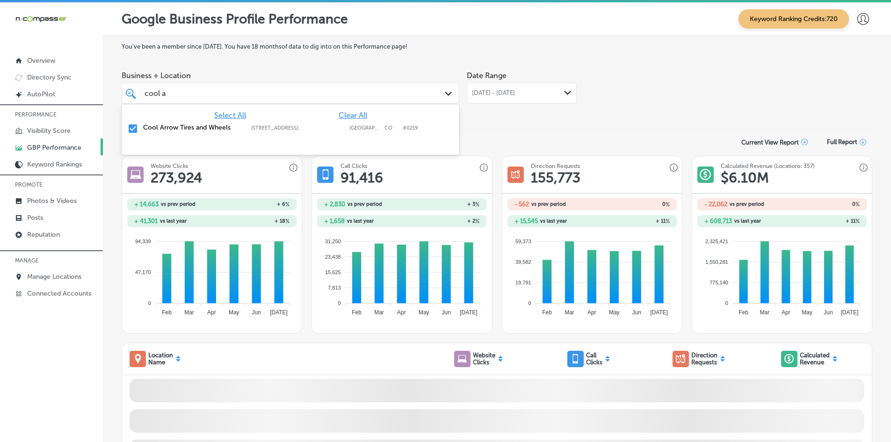
click at [324, 93] on div "cool a cool a" at bounding box center [276, 93] width 264 height 13
click at [135, 127] on input "checkbox" at bounding box center [132, 128] width 11 height 11
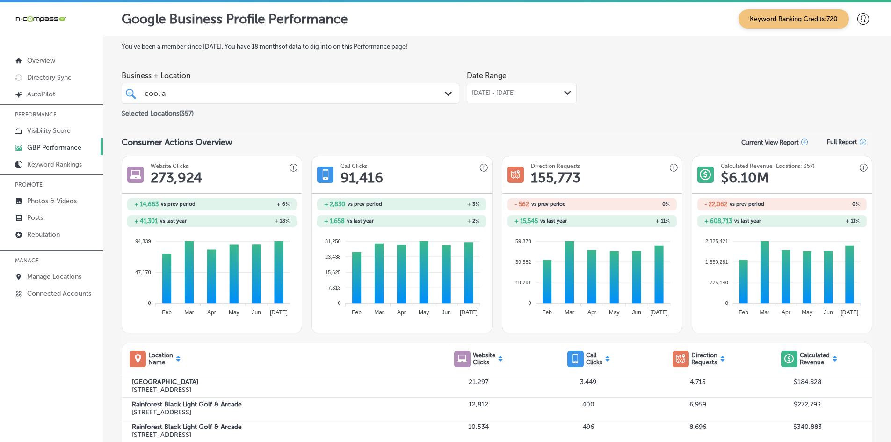
drag, startPoint x: 526, startPoint y: 108, endPoint x: 525, endPoint y: 97, distance: 10.3
click at [526, 107] on div "Date Range [DATE] - [DATE] Path Created with Sketch." at bounding box center [522, 92] width 110 height 52
click at [515, 94] on span "[DATE] - [DATE]" at bounding box center [493, 92] width 43 height 7
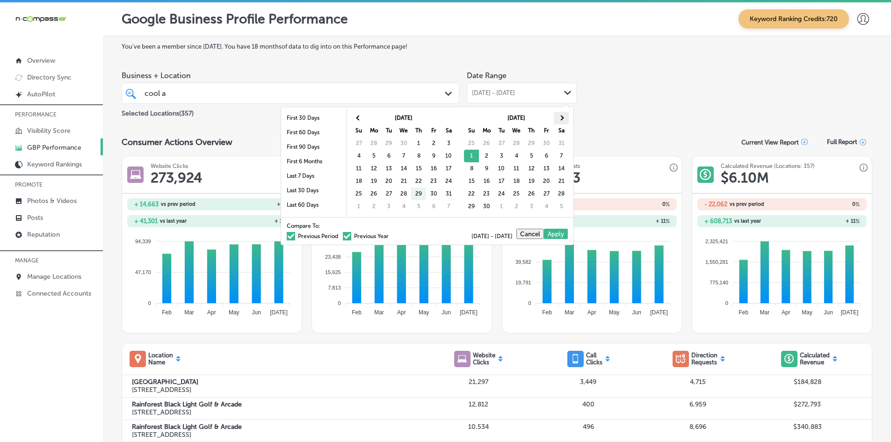
click at [564, 119] on th at bounding box center [561, 118] width 15 height 13
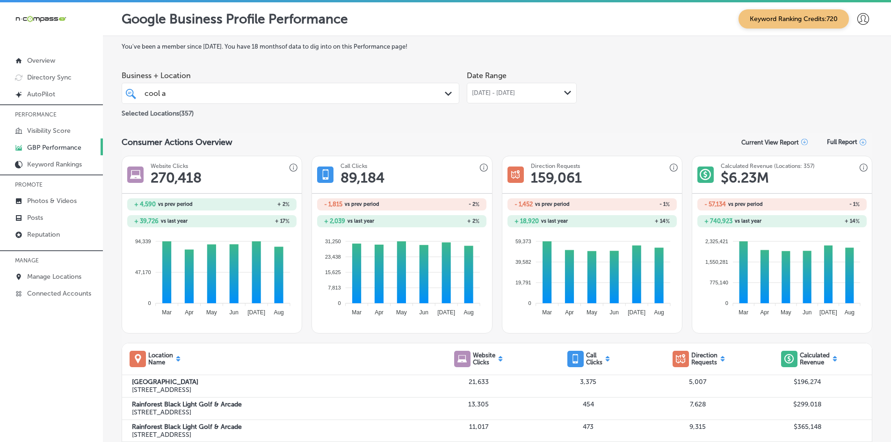
click at [266, 99] on div "cool a cool a" at bounding box center [276, 93] width 264 height 13
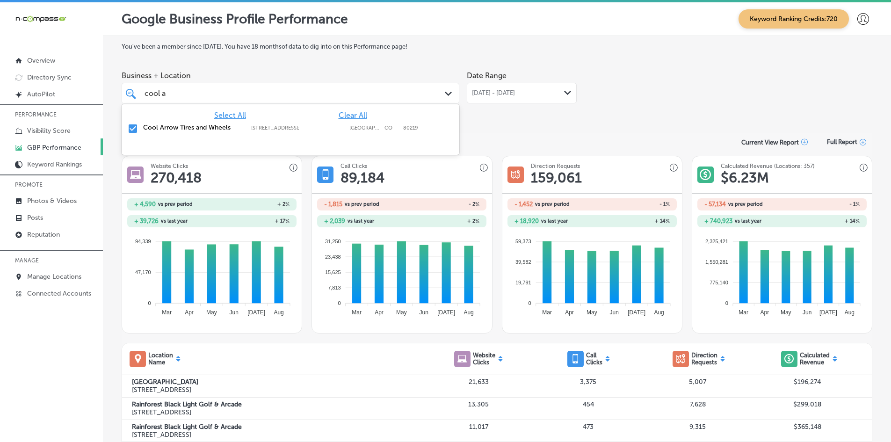
click at [357, 114] on span "Clear All" at bounding box center [353, 115] width 29 height 9
click at [473, 116] on div "Date Range [DATE] - [DATE] Path Created with Sketch." at bounding box center [522, 92] width 110 height 52
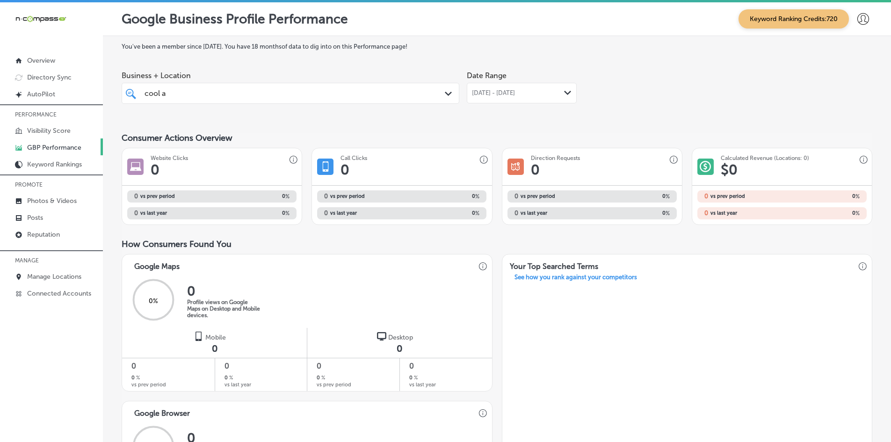
click at [219, 93] on div "cool a cool a" at bounding box center [276, 93] width 264 height 13
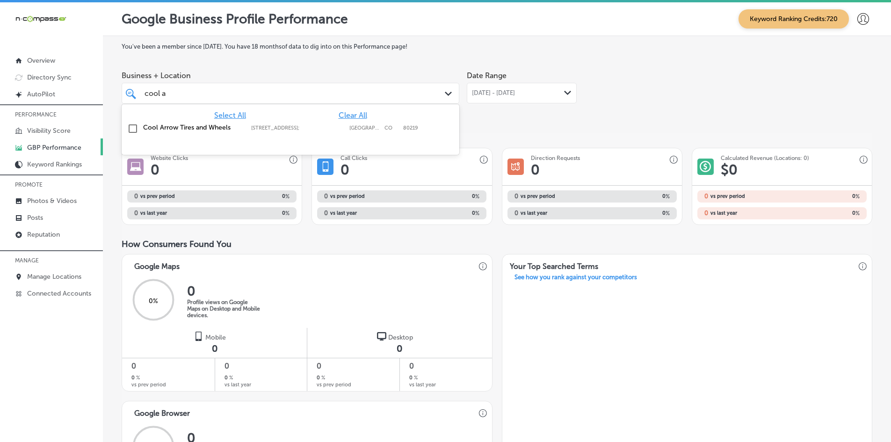
click at [142, 128] on div "Cool Arrow Tires and Wheels [STREET_ADDRESS] [STREET_ADDRESS]" at bounding box center [290, 129] width 330 height 15
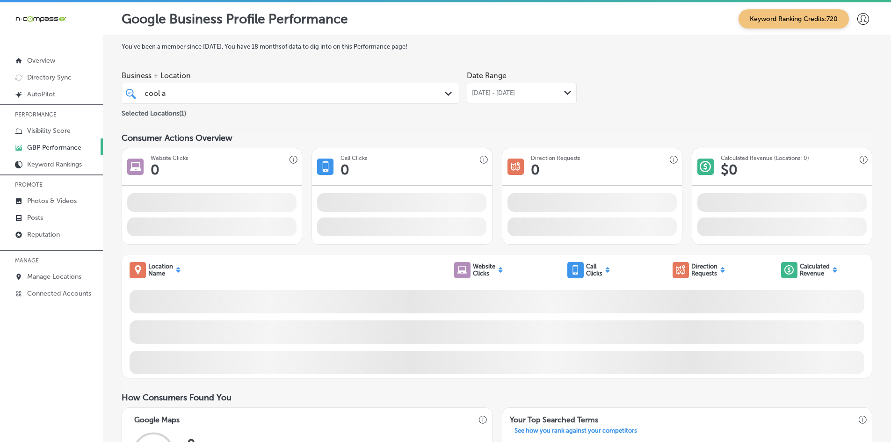
click at [471, 120] on div "You've been a member since [DATE] . You have 18 months of data to dig into on t…" at bounding box center [497, 411] width 751 height 737
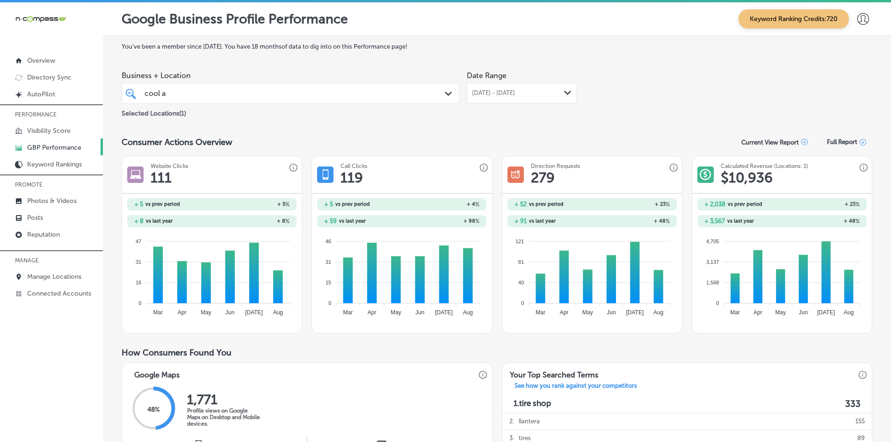
click at [356, 95] on div "cool a cool a" at bounding box center [276, 93] width 264 height 13
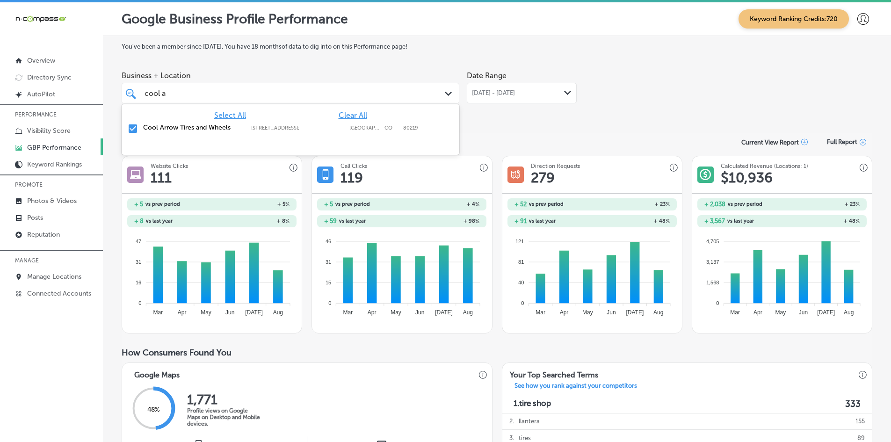
click at [344, 116] on span "Clear All" at bounding box center [353, 115] width 29 height 9
type input "c"
paste input "031. NTV360 - AKG Electrical"
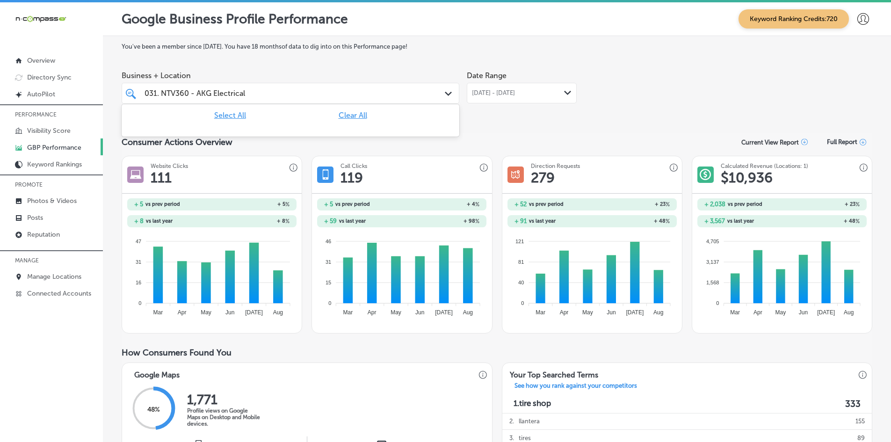
click at [194, 92] on input "031. NTV360 - AKG Electrical" at bounding box center [196, 93] width 102 height 9
click at [198, 94] on input "031. NTV360 - AKG Electrical" at bounding box center [196, 93] width 102 height 9
click at [168, 129] on label "AKG Electrical" at bounding box center [192, 127] width 99 height 8
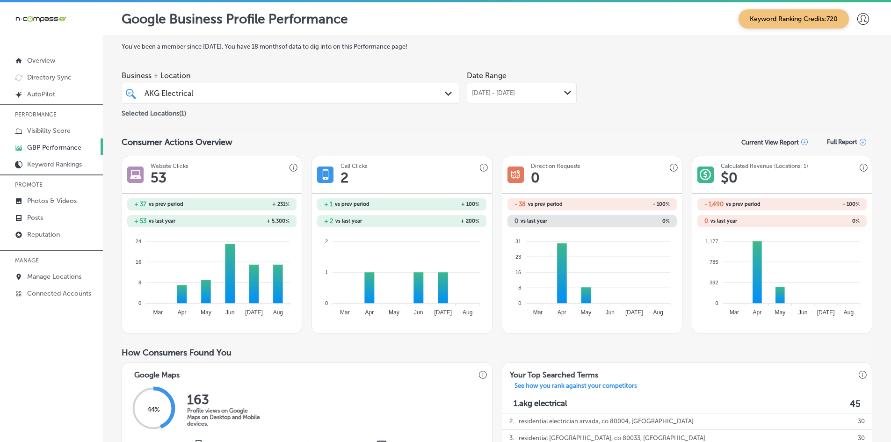
click at [196, 85] on div "AKG Electrical AKG Electrical Path Created with Sketch." at bounding box center [291, 93] width 338 height 21
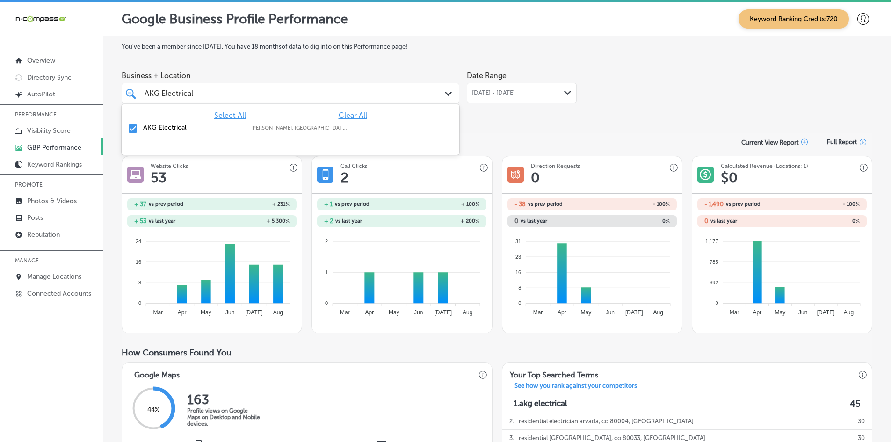
click at [341, 116] on span "Clear All" at bounding box center [353, 115] width 29 height 9
click at [312, 95] on div "AKG Electrical AKG Electrical" at bounding box center [276, 93] width 264 height 13
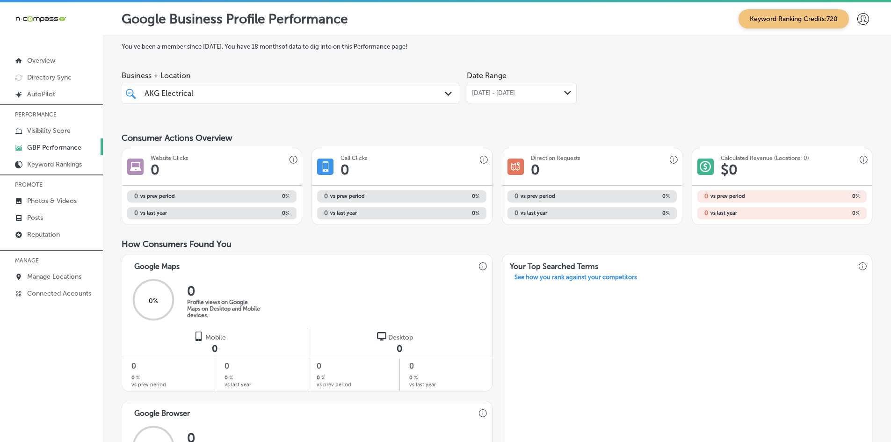
click at [312, 95] on div "AKG Electrical AKG Electrical" at bounding box center [276, 93] width 264 height 13
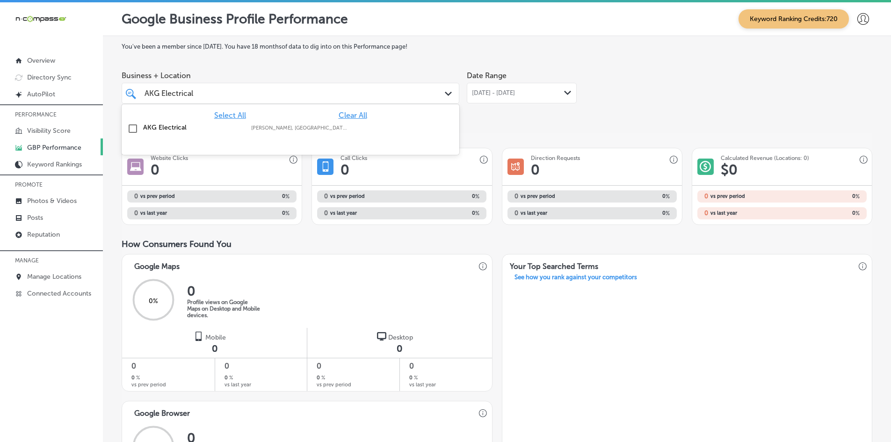
click at [312, 95] on div "AKG Electrical AKG Electrical" at bounding box center [276, 93] width 264 height 13
click at [183, 88] on div "AKG Electrical AKG Electrical" at bounding box center [170, 93] width 50 height 11
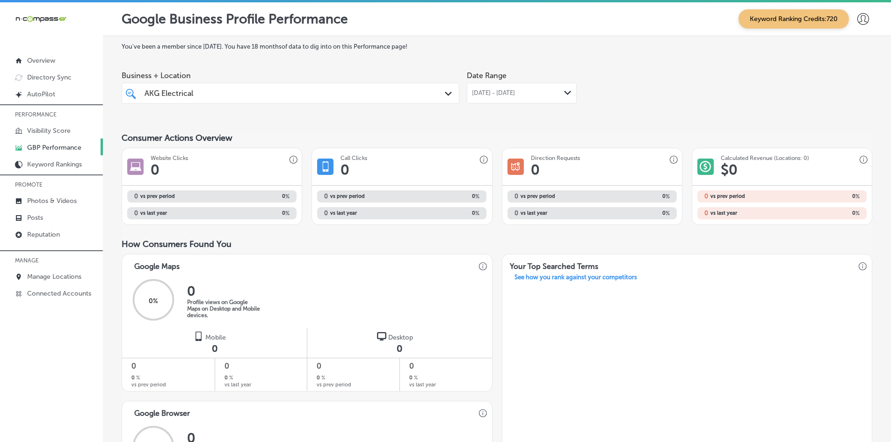
click at [183, 88] on div "AKG Electrical AKG Electrical" at bounding box center [170, 93] width 50 height 11
click at [182, 89] on input "AKG Electrical" at bounding box center [170, 93] width 50 height 9
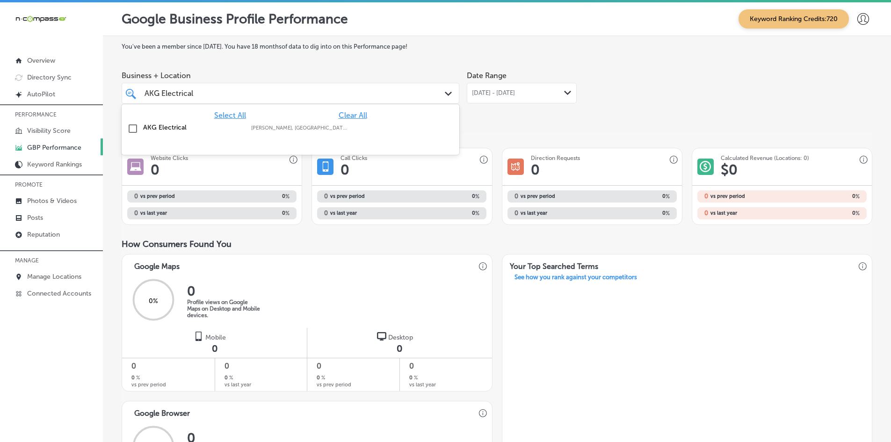
click at [182, 91] on input "AKG Electrical" at bounding box center [170, 93] width 50 height 9
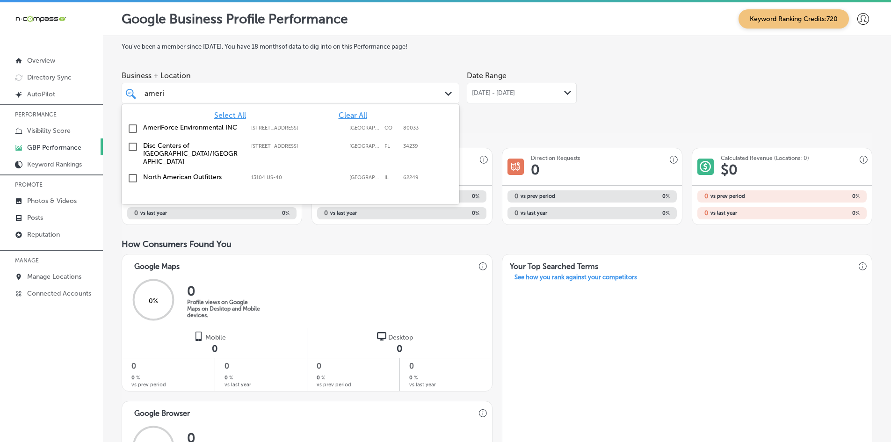
click at [179, 129] on label "AmeriForce Environmental INC" at bounding box center [192, 127] width 99 height 8
type input "ameri"
click at [489, 123] on div "You've been a member since September, 2025 . You have 18 months of data to dig …" at bounding box center [497, 345] width 751 height 604
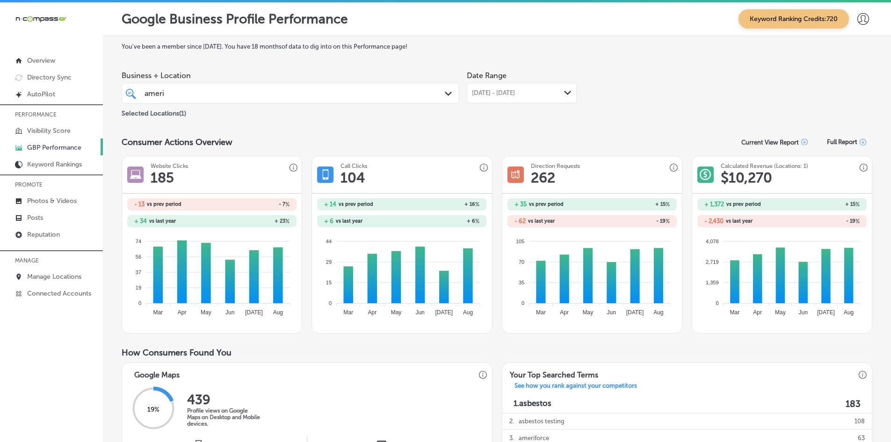
click at [515, 92] on span "[DATE] - [DATE]" at bounding box center [493, 92] width 43 height 7
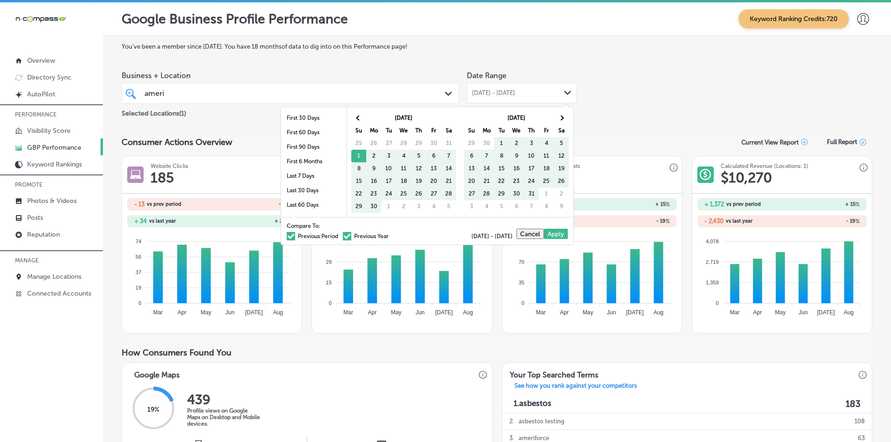
click at [515, 92] on span "[DATE] - [DATE]" at bounding box center [493, 92] width 43 height 7
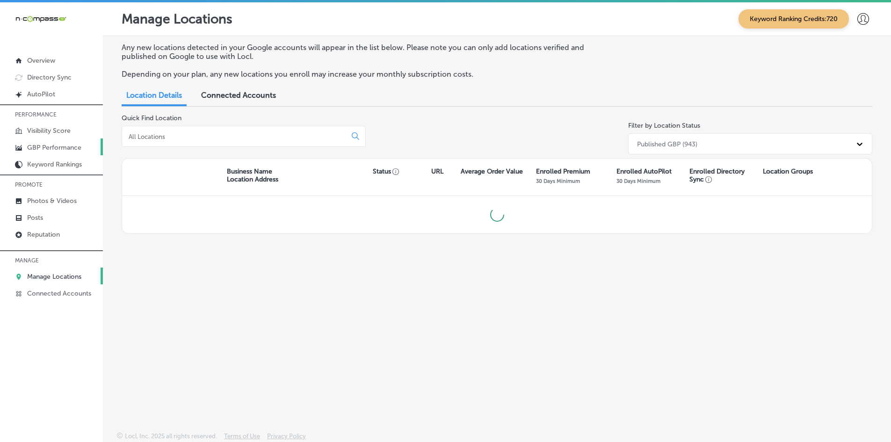
click at [65, 147] on p "GBP Performance" at bounding box center [54, 148] width 54 height 8
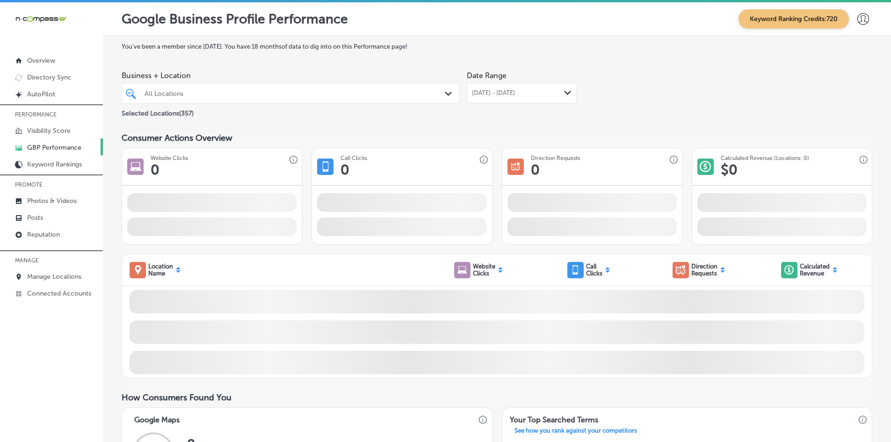
click at [235, 94] on div "All Locations" at bounding box center [295, 93] width 301 height 8
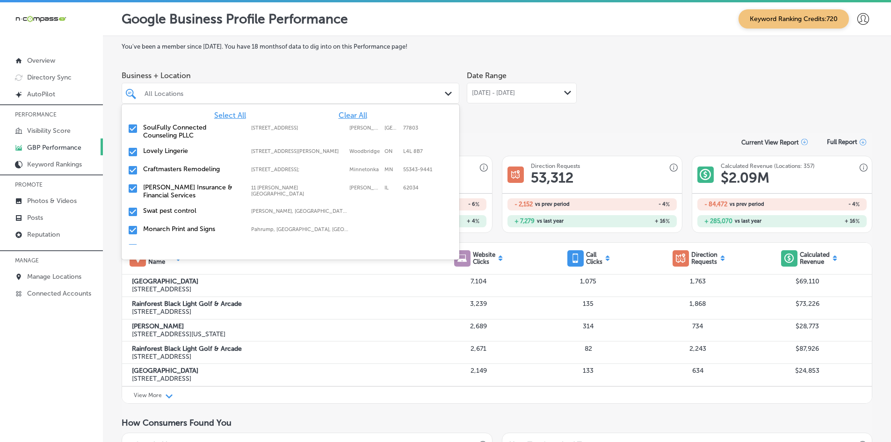
click at [340, 115] on span "Clear All" at bounding box center [353, 115] width 29 height 9
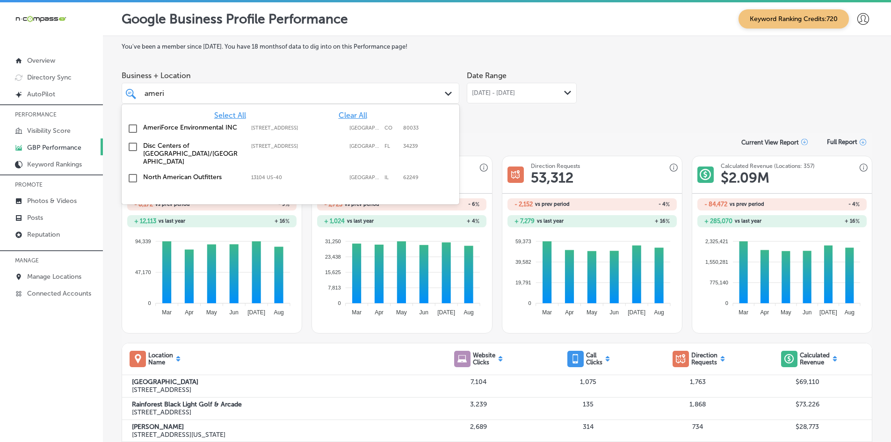
click at [219, 130] on label "AmeriForce Environmental INC" at bounding box center [192, 127] width 99 height 8
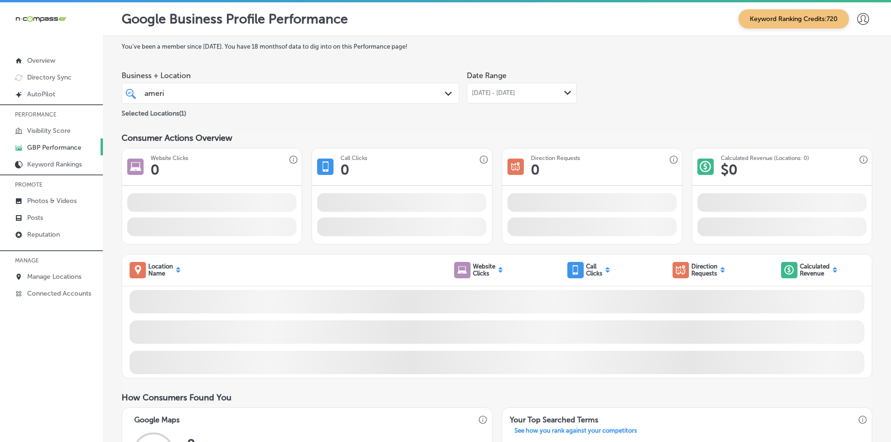
click at [498, 94] on span "[DATE] - [DATE]" at bounding box center [493, 92] width 43 height 7
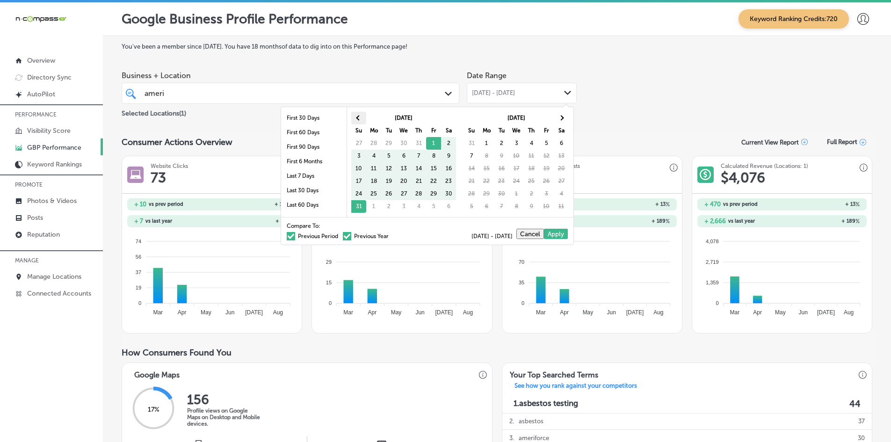
click at [357, 116] on span at bounding box center [358, 117] width 5 height 5
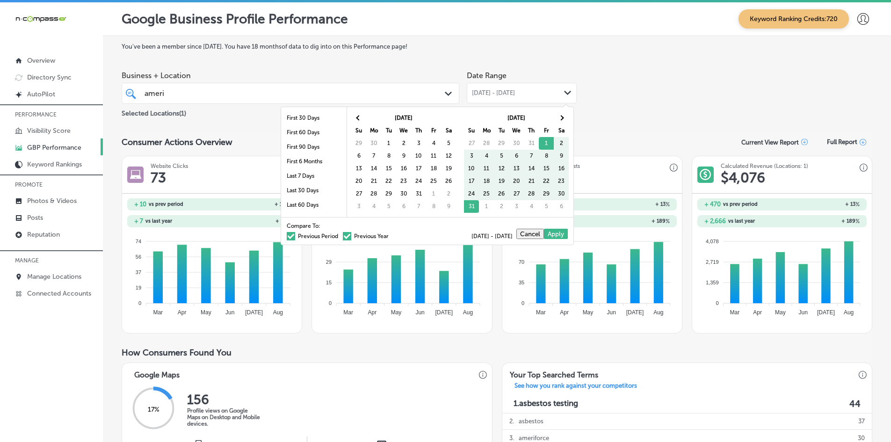
click at [357, 116] on span at bounding box center [358, 117] width 5 height 5
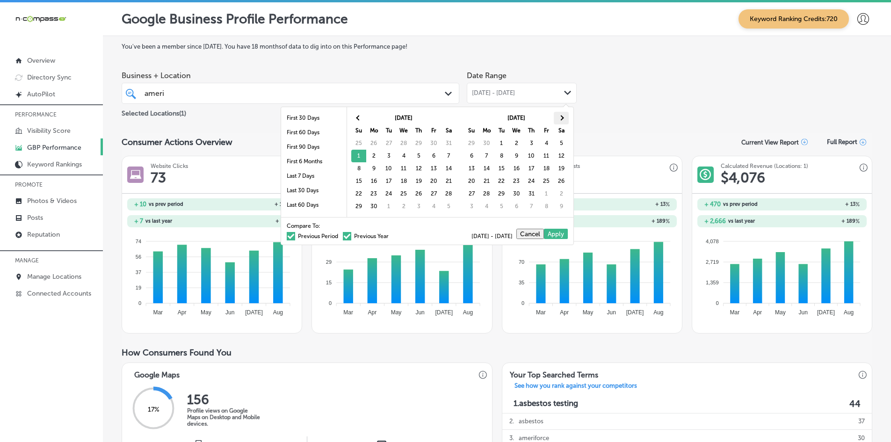
click at [560, 115] on th at bounding box center [561, 118] width 15 height 13
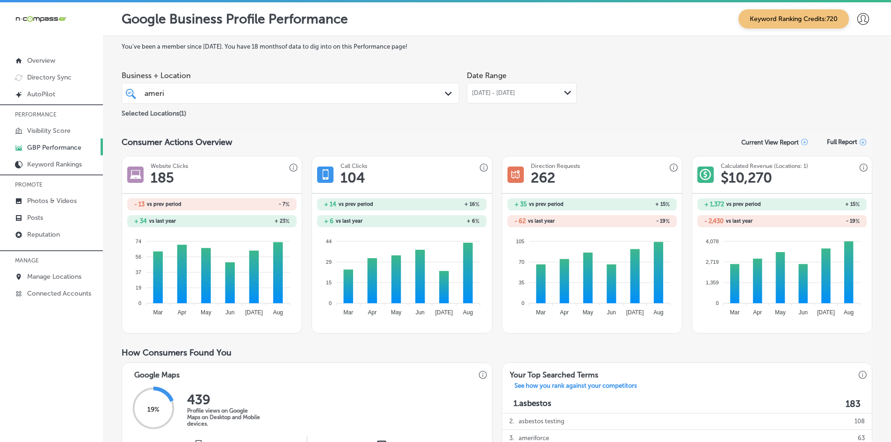
click at [400, 88] on div "ameri ameri" at bounding box center [276, 93] width 264 height 13
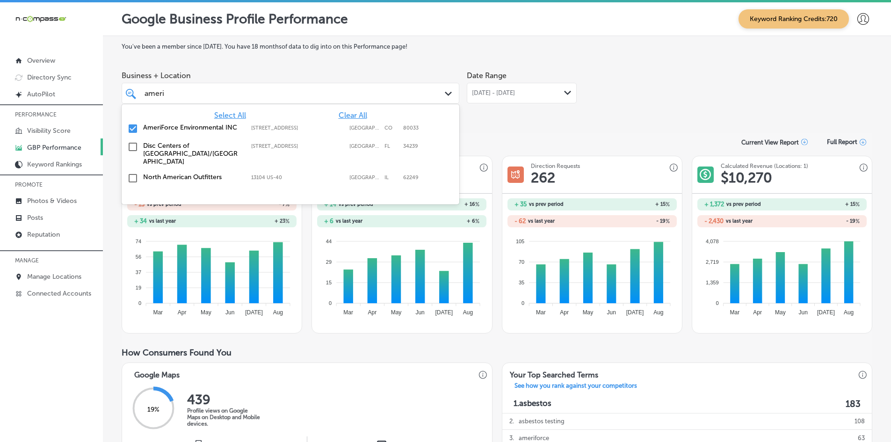
click at [360, 114] on span "Clear All" at bounding box center [353, 115] width 29 height 9
drag, startPoint x: 159, startPoint y: 89, endPoint x: 145, endPoint y: 99, distance: 17.5
click at [159, 89] on input "ameri" at bounding box center [155, 93] width 21 height 9
click at [148, 95] on input "ameri" at bounding box center [155, 93] width 21 height 9
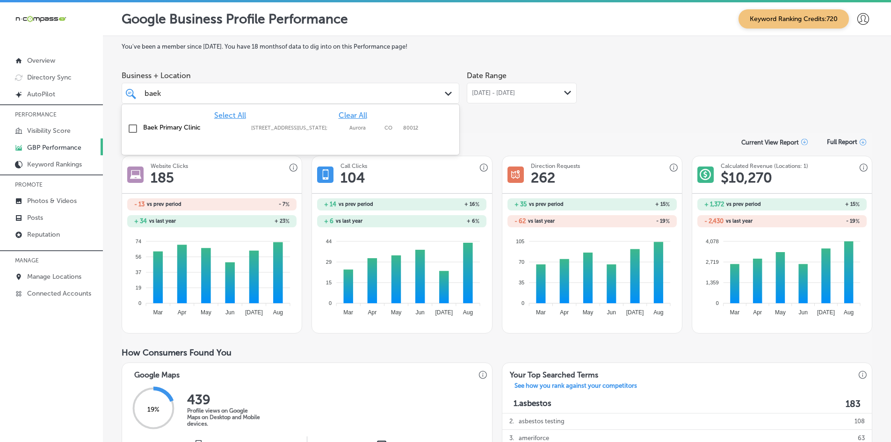
click at [151, 124] on label "Baek Primary Clinic" at bounding box center [192, 127] width 99 height 8
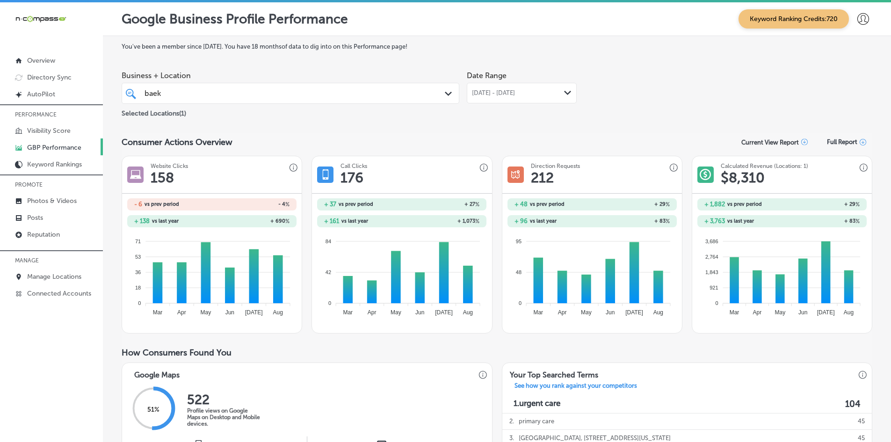
click at [363, 98] on div "baek baek" at bounding box center [276, 93] width 264 height 13
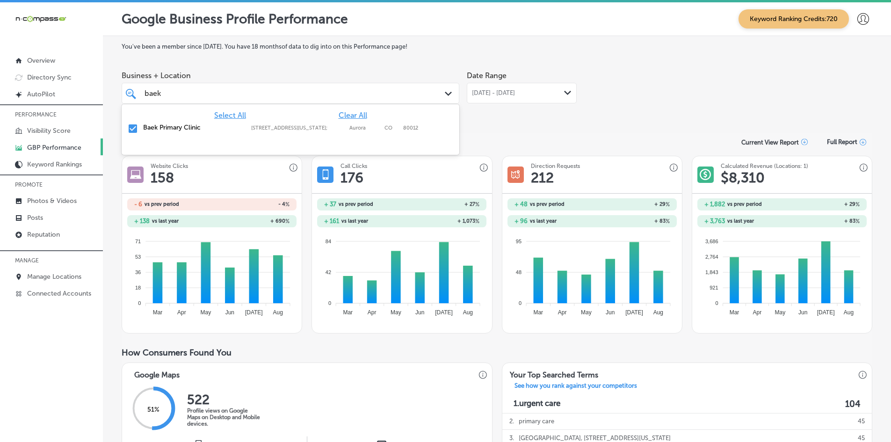
click at [352, 114] on span "Clear All" at bounding box center [353, 115] width 29 height 9
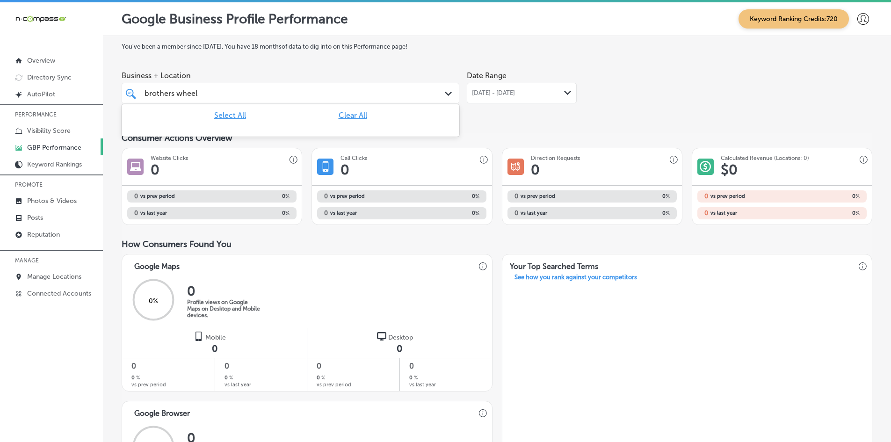
click at [240, 95] on div "brothers wheel brothers wheel" at bounding box center [276, 93] width 264 height 13
click at [355, 115] on span "Clear All" at bounding box center [353, 115] width 29 height 9
click at [263, 89] on div "brothers wheel brothers wheel" at bounding box center [276, 93] width 264 height 13
click at [190, 92] on input "brothers wheel" at bounding box center [171, 93] width 53 height 9
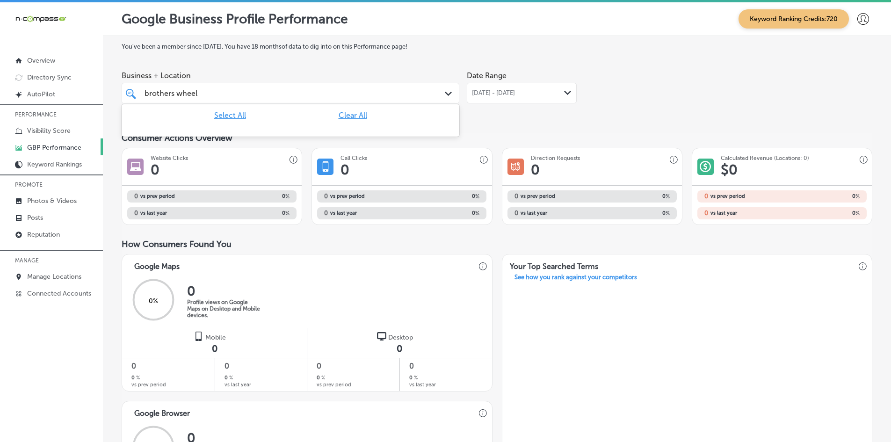
click at [190, 92] on input "brothers wheel" at bounding box center [171, 93] width 53 height 9
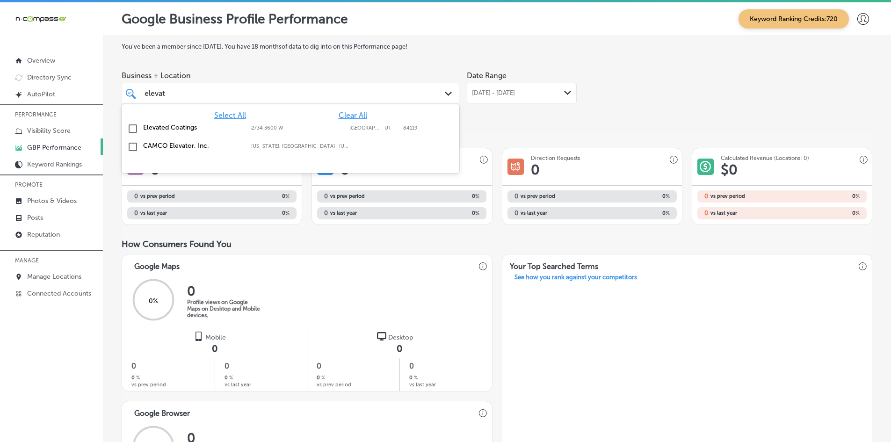
click at [177, 125] on label "Elevated Coatings" at bounding box center [192, 127] width 99 height 8
click at [493, 121] on div "You've been a member since September, 2025 . You have 18 months of data to dig …" at bounding box center [497, 345] width 751 height 604
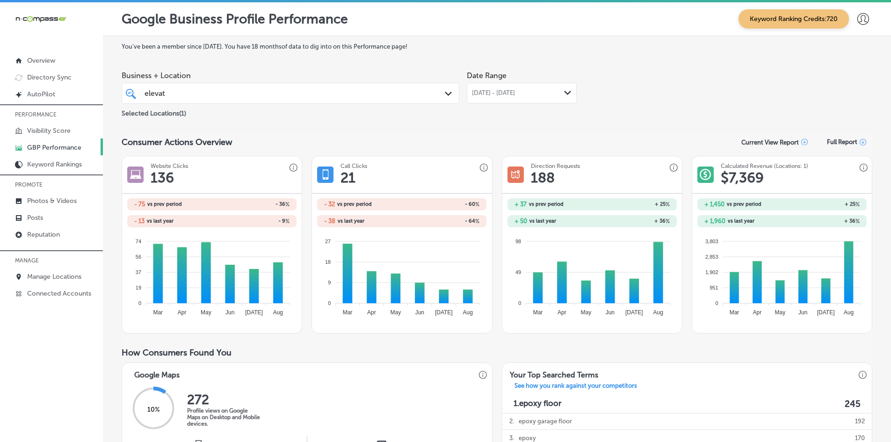
click at [500, 102] on div "Jun 01, 2025 - Aug 31, 2025 Path Created with Sketch." at bounding box center [522, 93] width 110 height 21
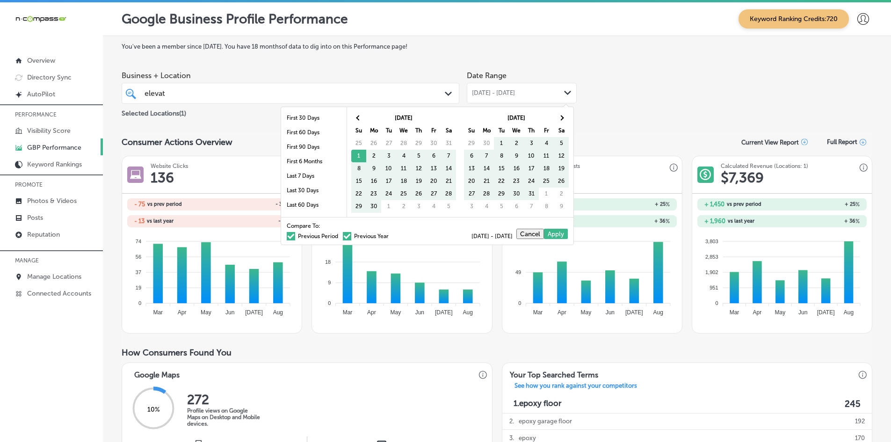
click at [184, 91] on div "elevat elevat" at bounding box center [276, 93] width 264 height 13
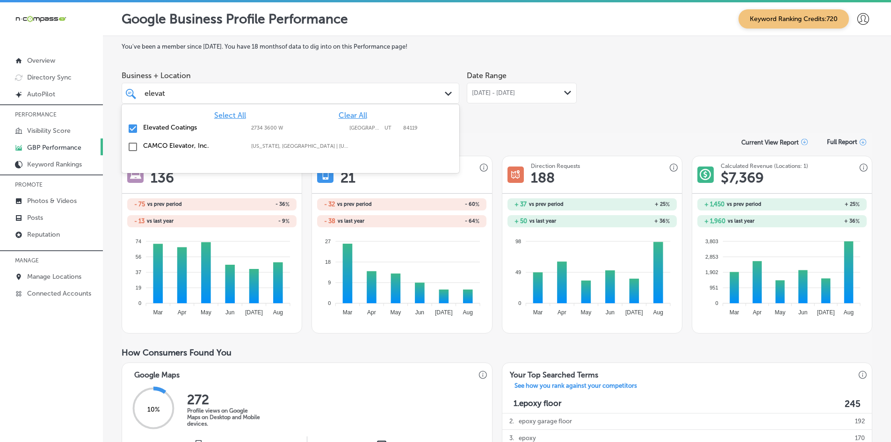
click at [130, 129] on input "checkbox" at bounding box center [132, 128] width 11 height 11
click at [344, 121] on div "Elevated Coatings 2734 3600 W, West Valley City, UT, 84119 2734 3600 W West Val…" at bounding box center [291, 129] width 338 height 18
click at [347, 117] on span "Clear All" at bounding box center [353, 115] width 29 height 9
click at [157, 94] on input "elevat" at bounding box center [156, 93] width 22 height 9
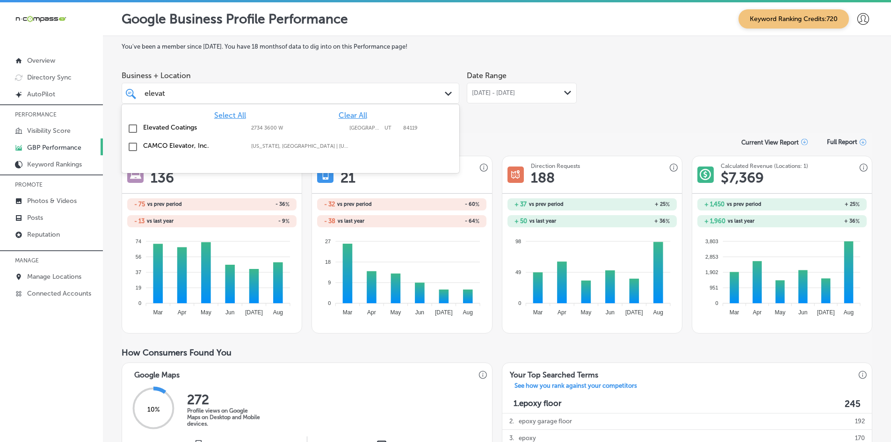
click at [157, 94] on input "elevat" at bounding box center [156, 93] width 22 height 9
click at [130, 131] on input "checkbox" at bounding box center [132, 128] width 11 height 11
type input "elite"
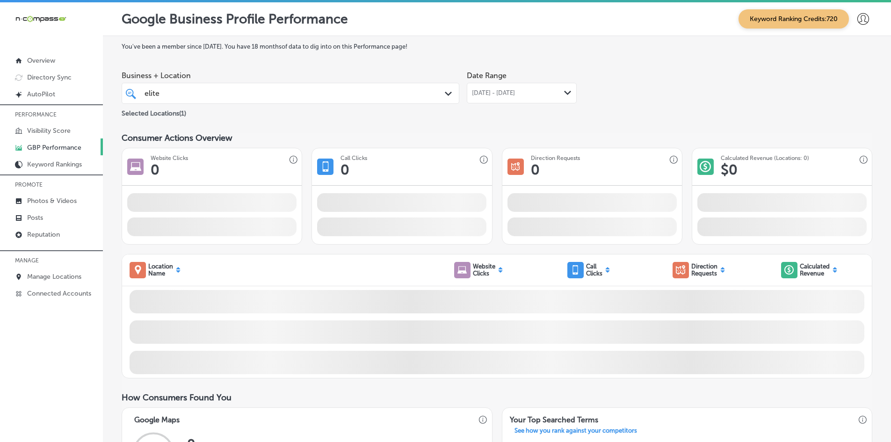
click at [481, 95] on span "[DATE] - [DATE]" at bounding box center [493, 92] width 43 height 7
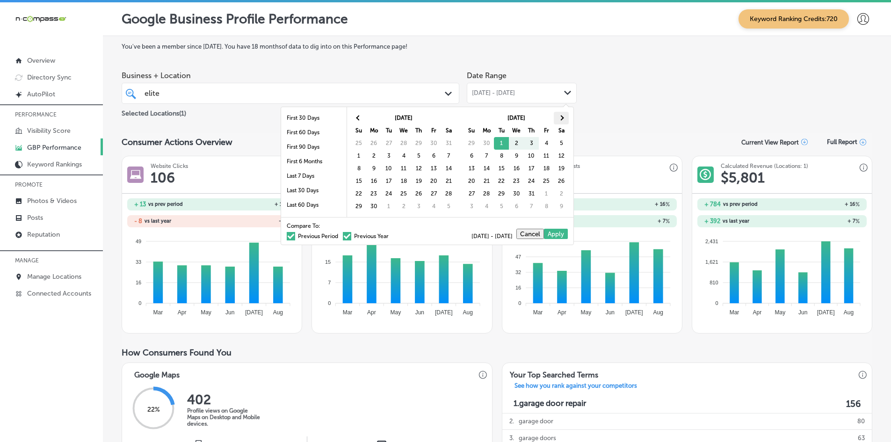
click at [563, 116] on th at bounding box center [561, 118] width 15 height 13
